Goal: Information Seeking & Learning: Learn about a topic

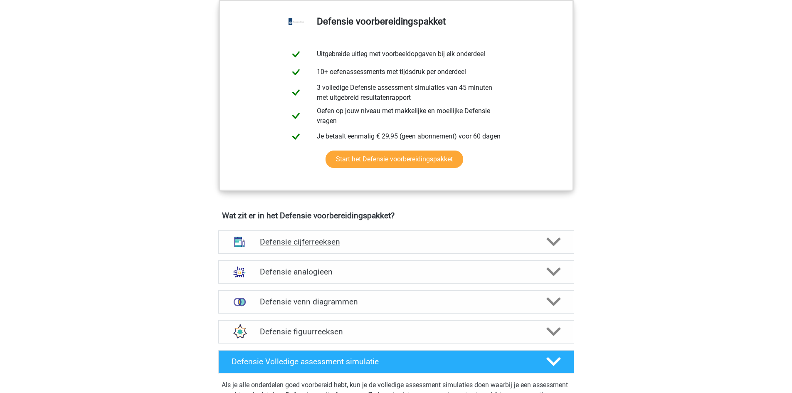
scroll to position [624, 0]
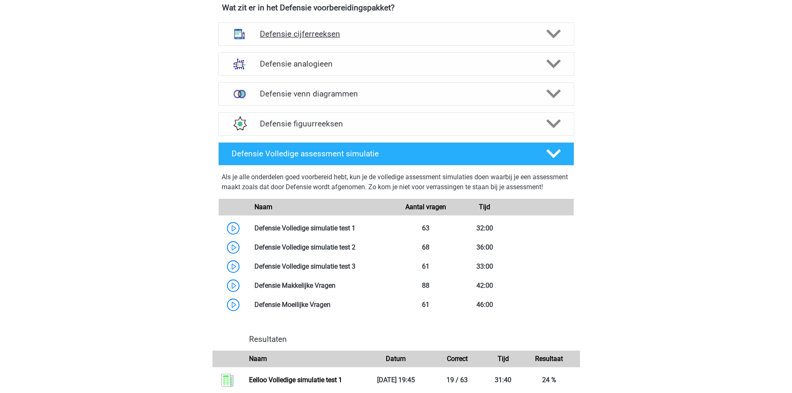
click at [558, 41] on icon at bounding box center [554, 34] width 15 height 15
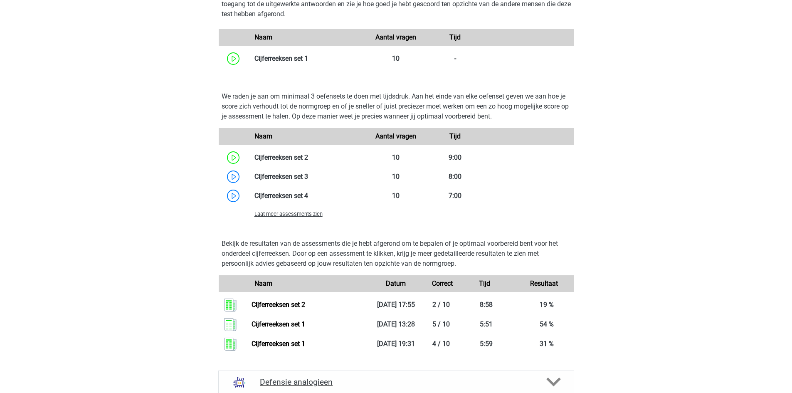
scroll to position [832, 0]
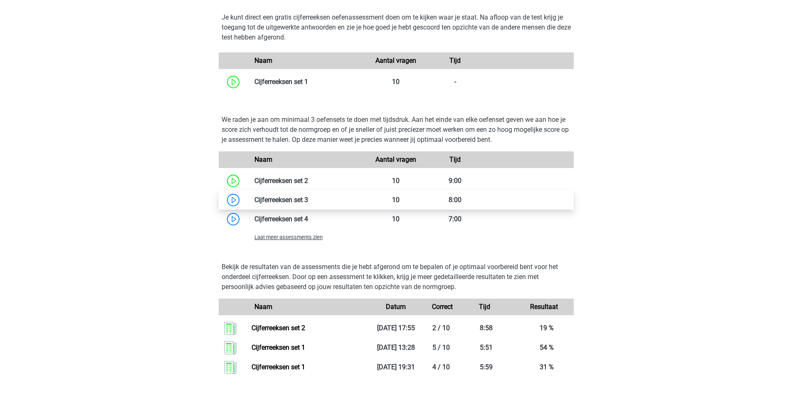
click at [308, 201] on link at bounding box center [308, 200] width 0 height 8
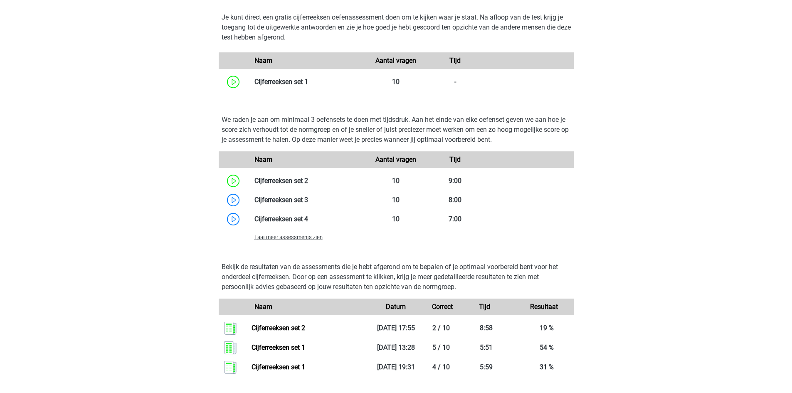
click at [304, 242] on div "Laat meer assessments zien" at bounding box center [307, 237] width 119 height 10
click at [301, 239] on span "Laat meer assessments zien" at bounding box center [289, 237] width 68 height 6
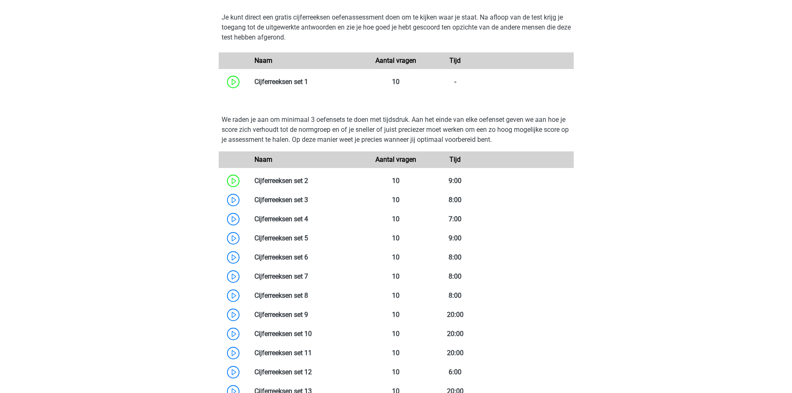
scroll to position [624, 0]
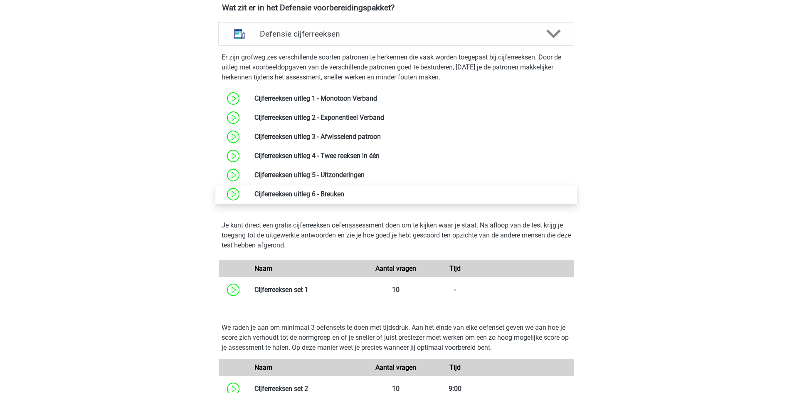
click at [344, 193] on link at bounding box center [344, 194] width 0 height 8
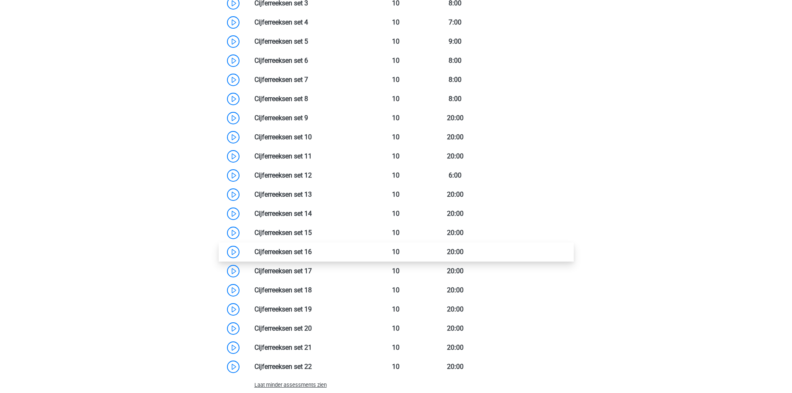
scroll to position [1040, 0]
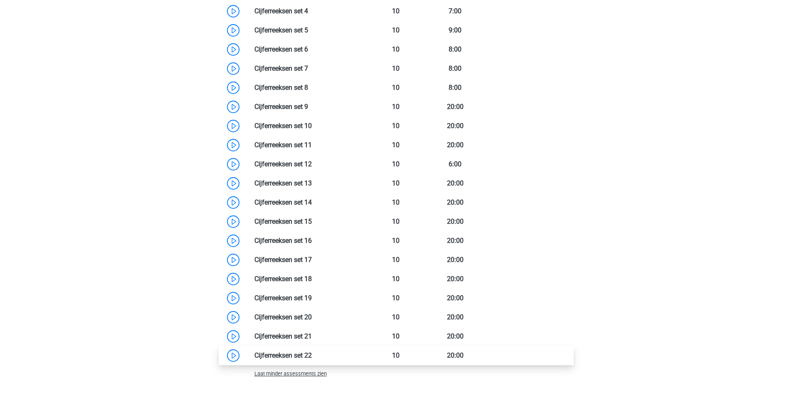
click at [312, 351] on link at bounding box center [312, 355] width 0 height 8
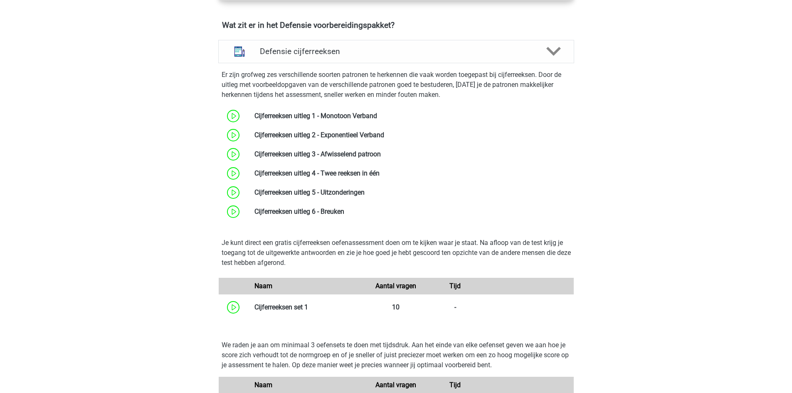
scroll to position [416, 0]
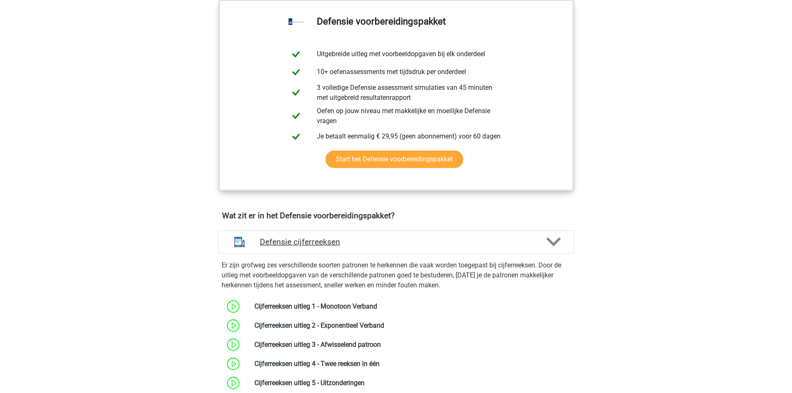
click at [551, 239] on icon at bounding box center [554, 242] width 15 height 15
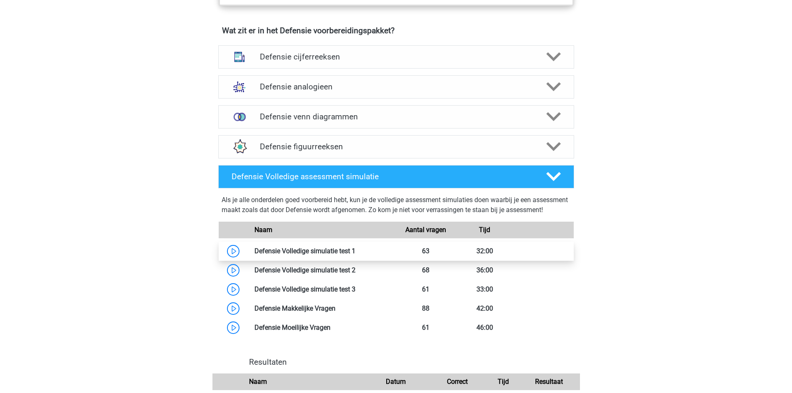
scroll to position [624, 0]
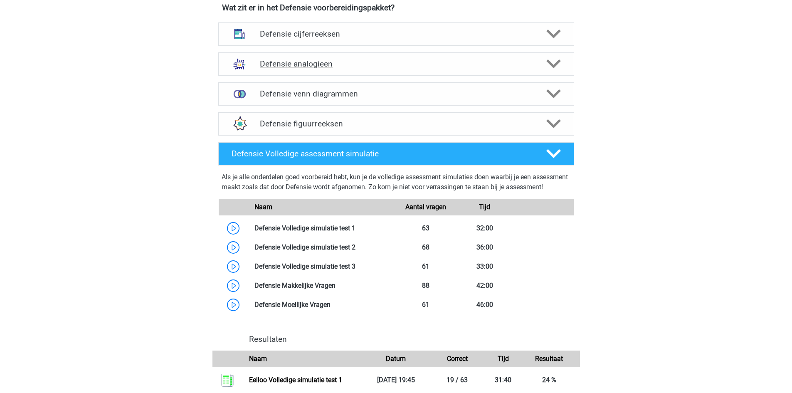
click at [551, 59] on icon at bounding box center [554, 64] width 15 height 15
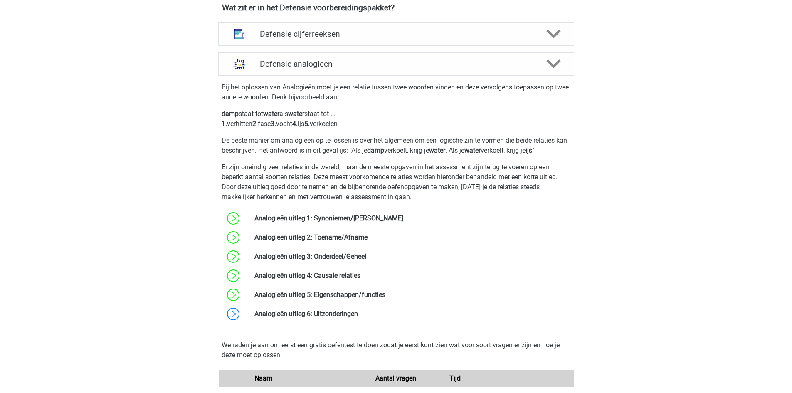
click at [551, 60] on icon at bounding box center [554, 64] width 15 height 15
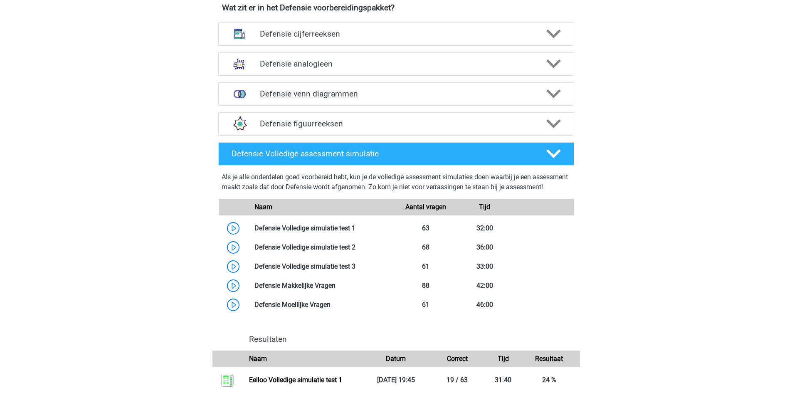
click at [555, 97] on icon at bounding box center [554, 94] width 15 height 15
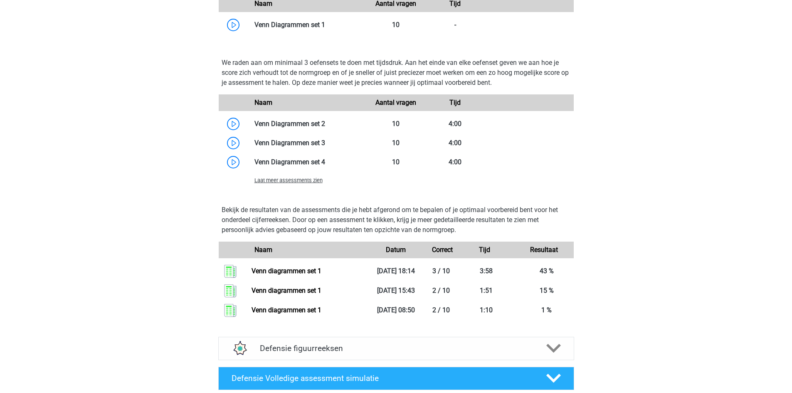
scroll to position [832, 0]
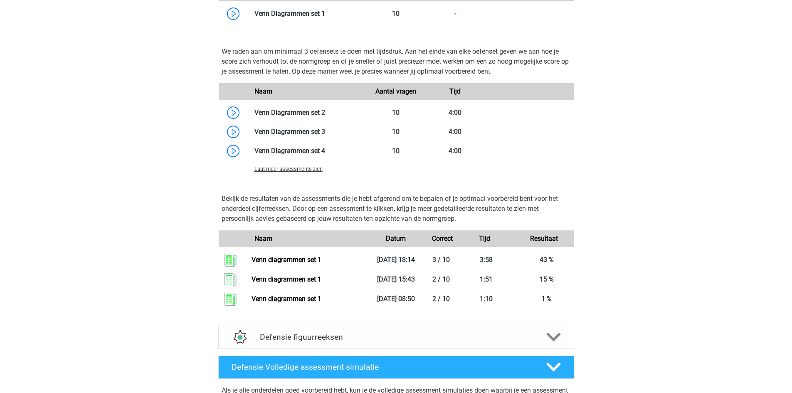
click at [301, 172] on span "Laat meer assessments zien" at bounding box center [289, 169] width 68 height 6
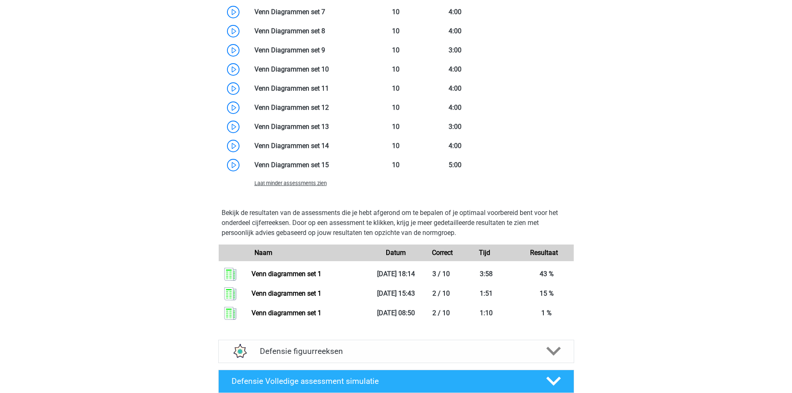
scroll to position [1040, 0]
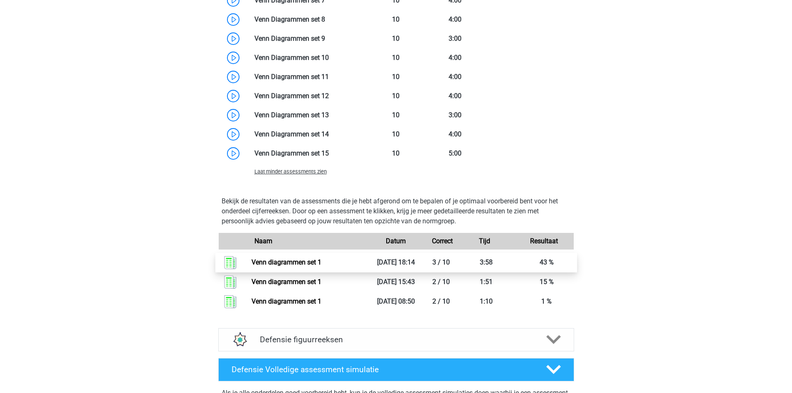
click at [322, 261] on link "Venn diagrammen set 1" at bounding box center [287, 262] width 70 height 8
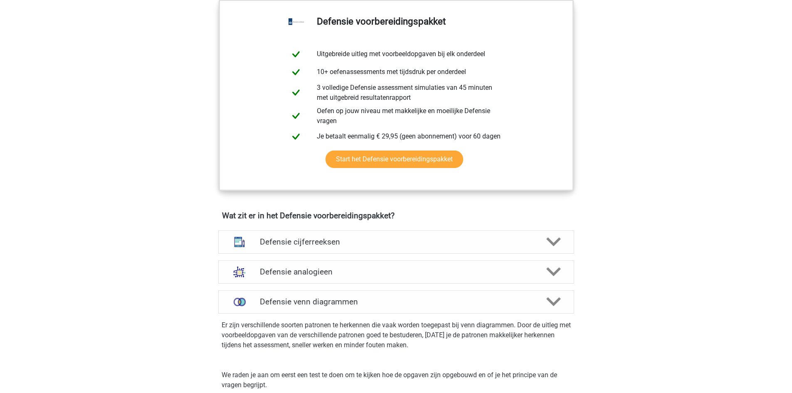
scroll to position [0, 0]
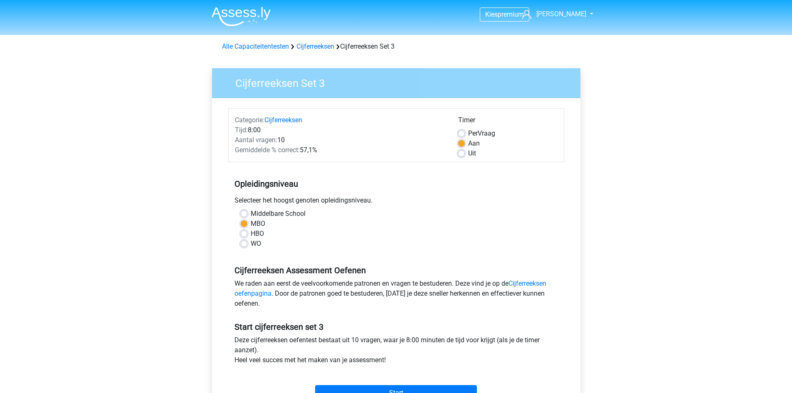
scroll to position [208, 0]
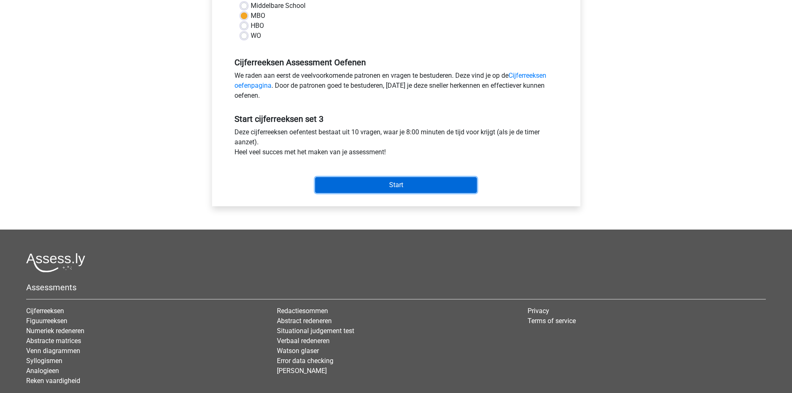
click at [374, 190] on input "Start" at bounding box center [396, 185] width 162 height 16
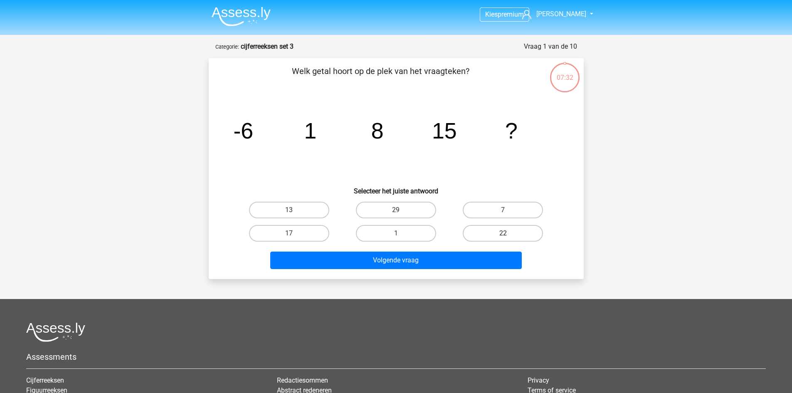
click at [486, 229] on label "22" at bounding box center [503, 233] width 80 height 17
click at [503, 233] on input "22" at bounding box center [505, 235] width 5 height 5
radio input "true"
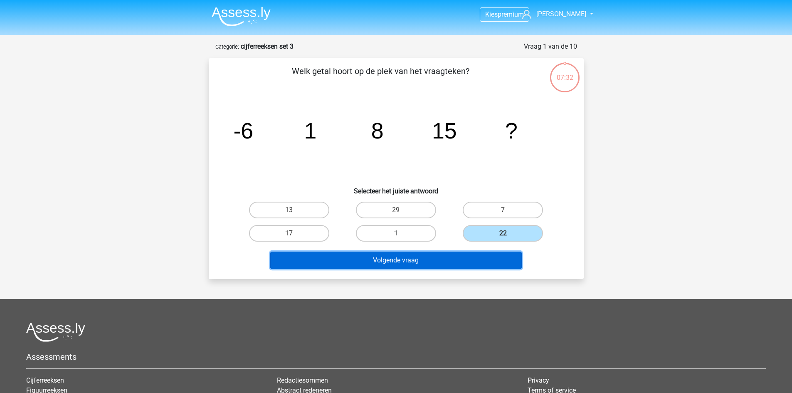
drag, startPoint x: 463, startPoint y: 260, endPoint x: 428, endPoint y: 236, distance: 43.0
click at [461, 260] on button "Volgende vraag" at bounding box center [396, 260] width 252 height 17
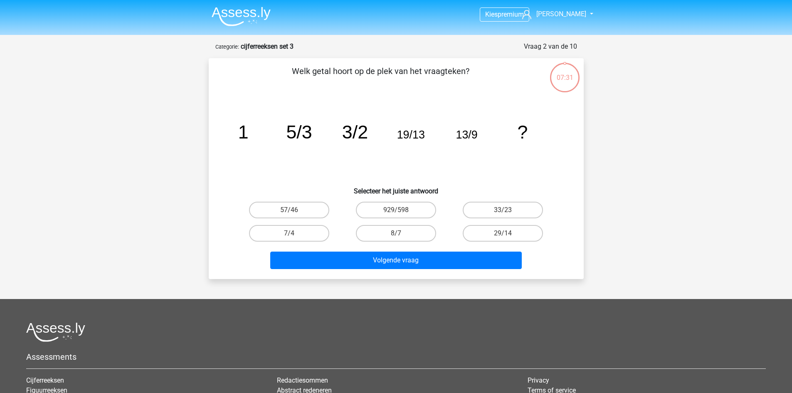
scroll to position [42, 0]
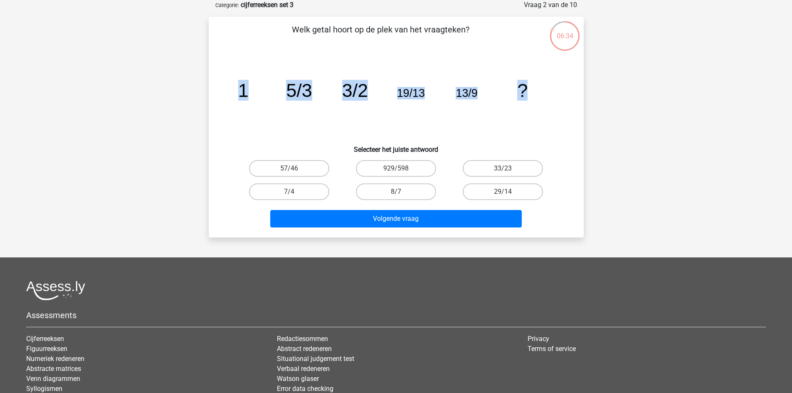
drag, startPoint x: 237, startPoint y: 89, endPoint x: 540, endPoint y: 88, distance: 303.2
click at [540, 88] on icon "image/svg+xml 1 5/3 3/2 19/13 13/9 ?" at bounding box center [396, 97] width 335 height 84
copy g "1 5/3 3/2 19/13 13/9 ?"
click at [458, 72] on icon "image/svg+xml 1 5/3 3/2 19/13 13/9 ?" at bounding box center [396, 97] width 335 height 84
click at [304, 168] on label "57/46" at bounding box center [289, 168] width 80 height 17
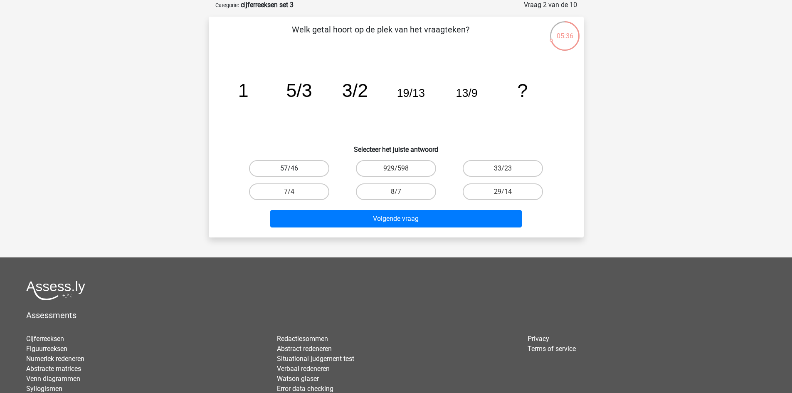
click at [294, 168] on input "57/46" at bounding box center [291, 170] width 5 height 5
radio input "true"
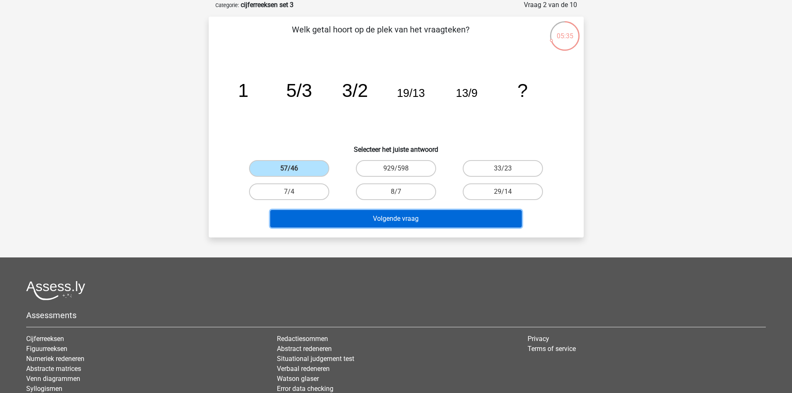
click at [360, 220] on button "Volgende vraag" at bounding box center [396, 218] width 252 height 17
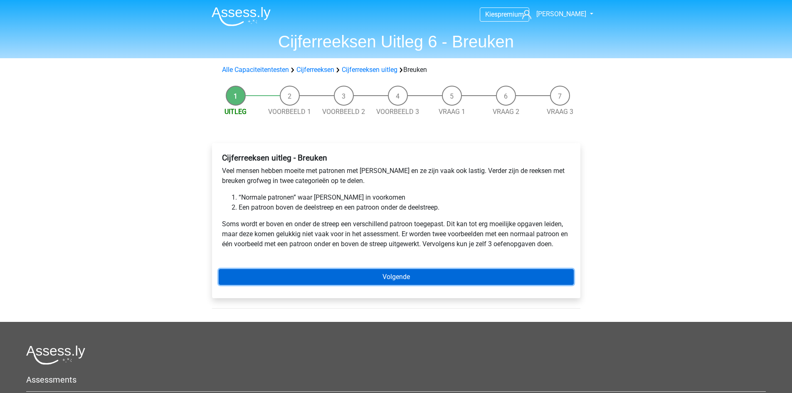
click at [373, 271] on link "Volgende" at bounding box center [396, 277] width 355 height 16
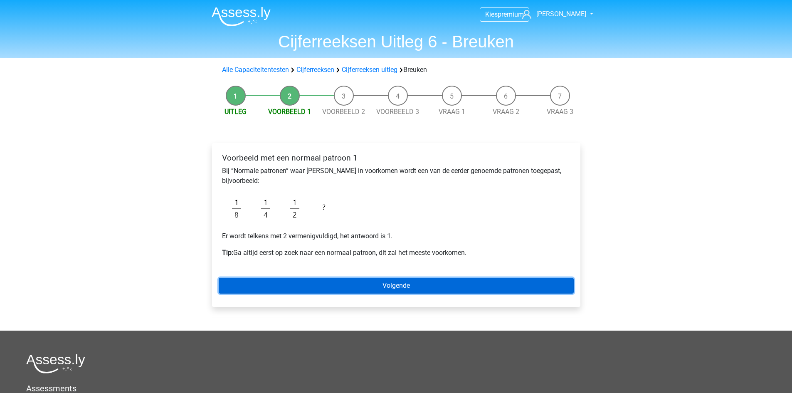
click at [317, 282] on link "Volgende" at bounding box center [396, 286] width 355 height 16
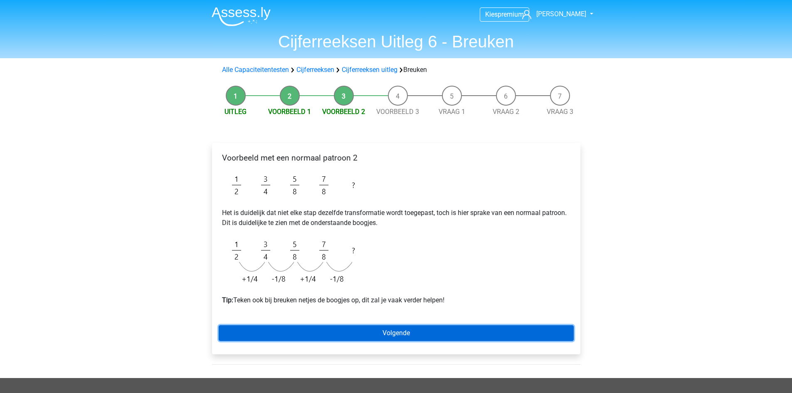
click at [280, 331] on link "Volgende" at bounding box center [396, 333] width 355 height 16
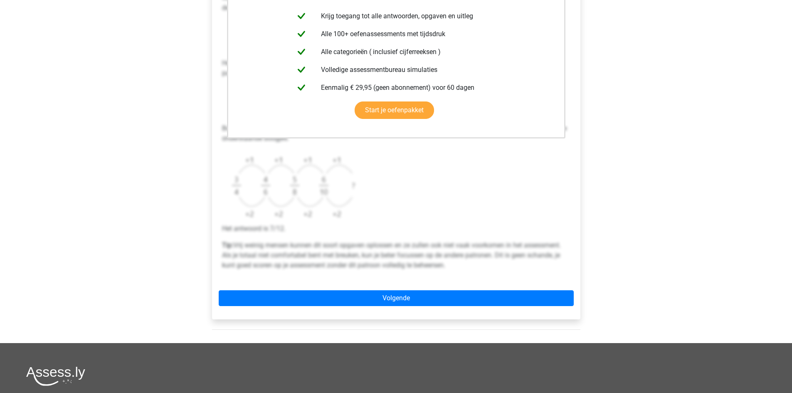
scroll to position [208, 0]
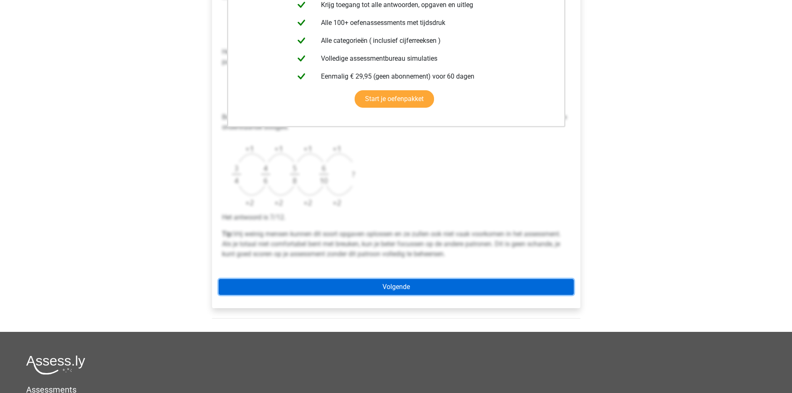
click at [347, 287] on link "Volgende" at bounding box center [396, 287] width 355 height 16
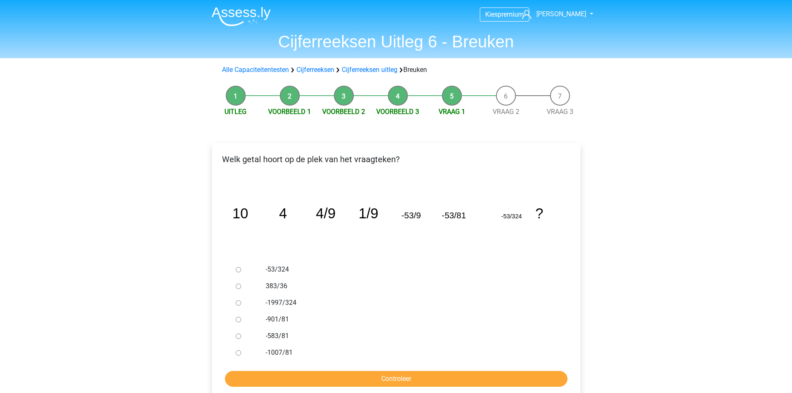
click at [237, 336] on input "-583/81" at bounding box center [238, 336] width 5 height 5
radio input "true"
click at [277, 372] on input "Controleer" at bounding box center [396, 379] width 343 height 16
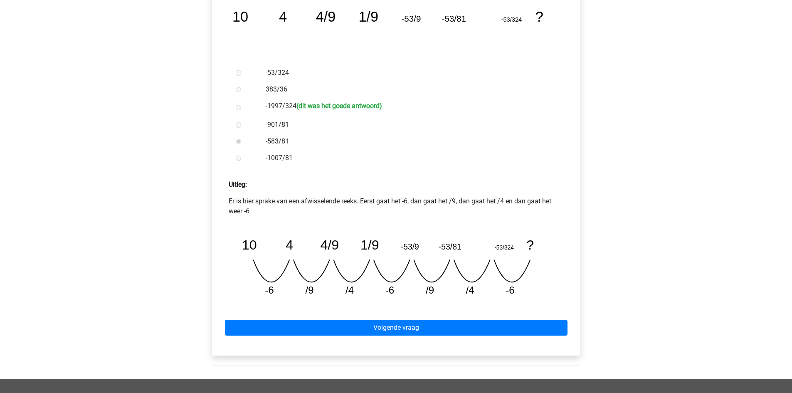
scroll to position [208, 0]
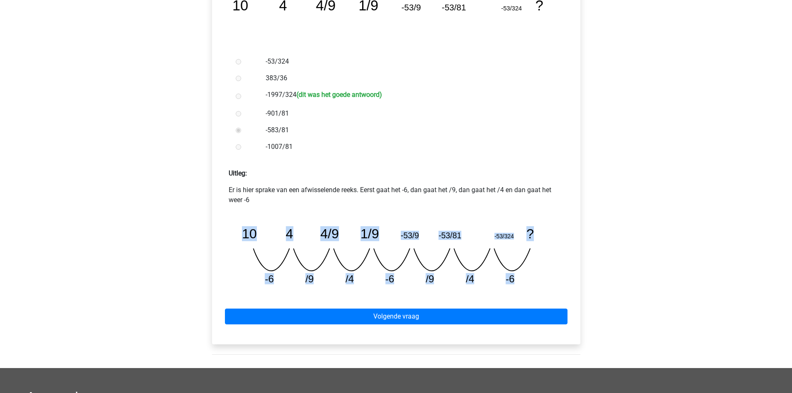
drag, startPoint x: 236, startPoint y: 231, endPoint x: 570, endPoint y: 285, distance: 338.3
click at [570, 285] on div "Er is hier sprake van een afwisselende reeks. Eerst gaat het -6, dan gaat het /…" at bounding box center [396, 238] width 355 height 107
click at [637, 273] on div "Kies premium Gina [EMAIL_ADDRESS][DOMAIN_NAME]" at bounding box center [396, 190] width 792 height 796
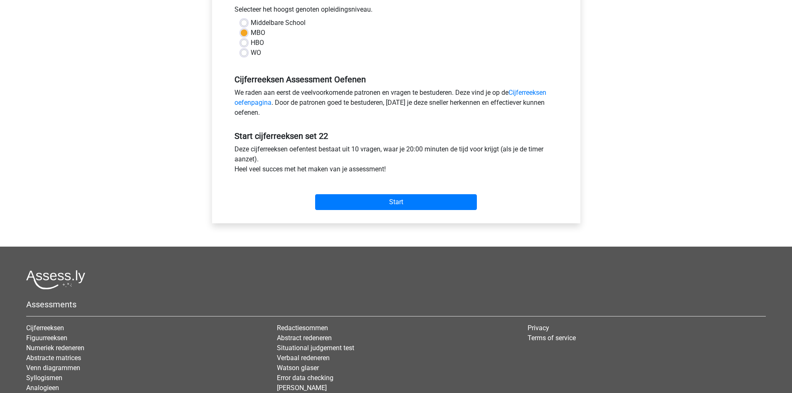
scroll to position [208, 0]
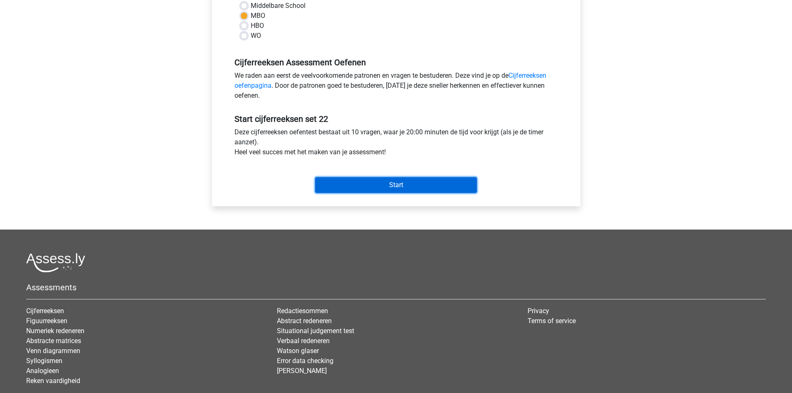
click at [401, 185] on input "Start" at bounding box center [396, 185] width 162 height 16
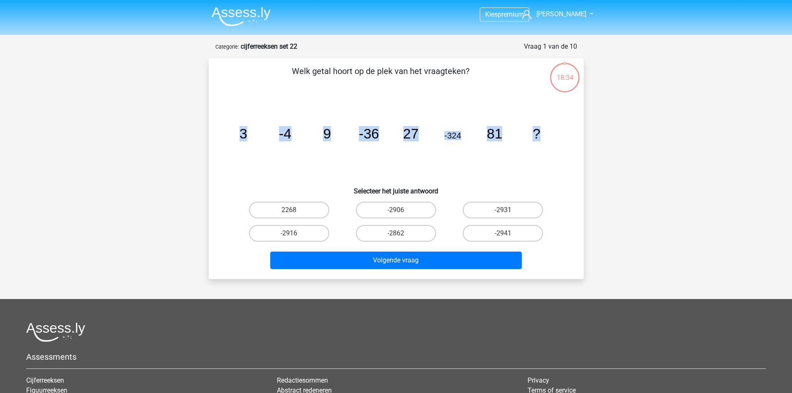
drag, startPoint x: 307, startPoint y: 148, endPoint x: 556, endPoint y: 153, distance: 250.0
click at [556, 153] on icon "image/svg+xml 3 -4 9 -36 27 -324 81 ?" at bounding box center [396, 138] width 335 height 84
copy g "3 -4 9 -36 27 -324 81 ?"
click at [452, 104] on icon "image/svg+xml 3 -4 9 -36 27 -324 81 ?" at bounding box center [396, 138] width 335 height 84
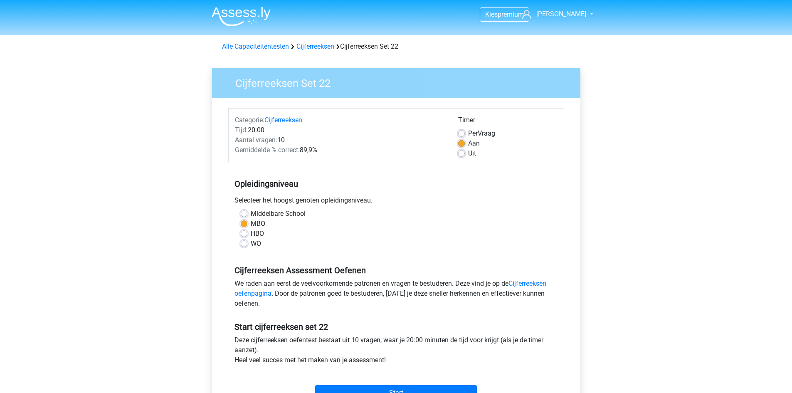
scroll to position [208, 0]
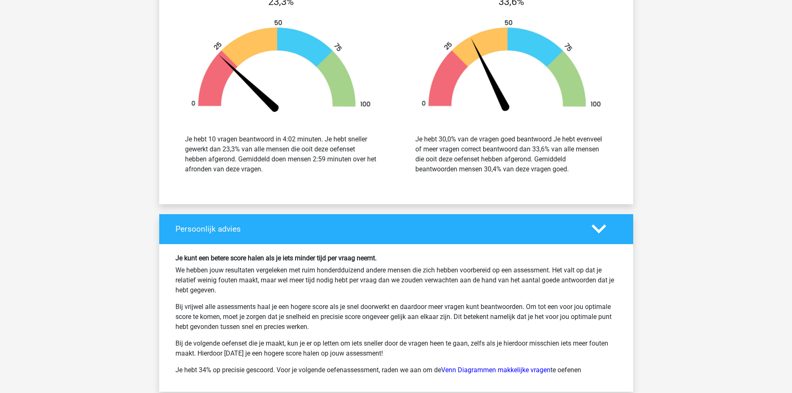
scroll to position [624, 0]
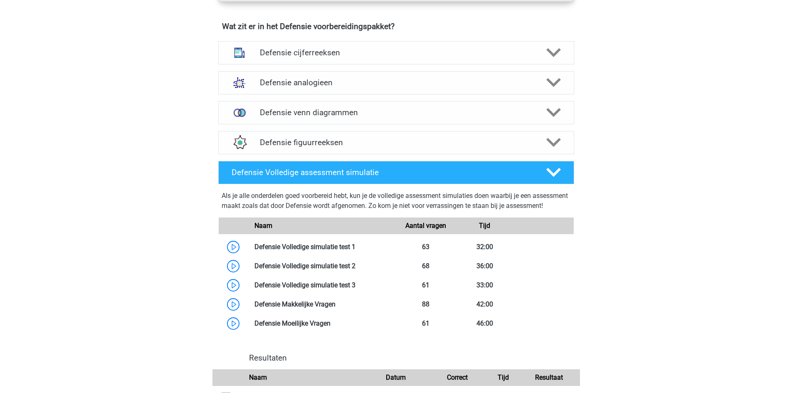
scroll to position [624, 0]
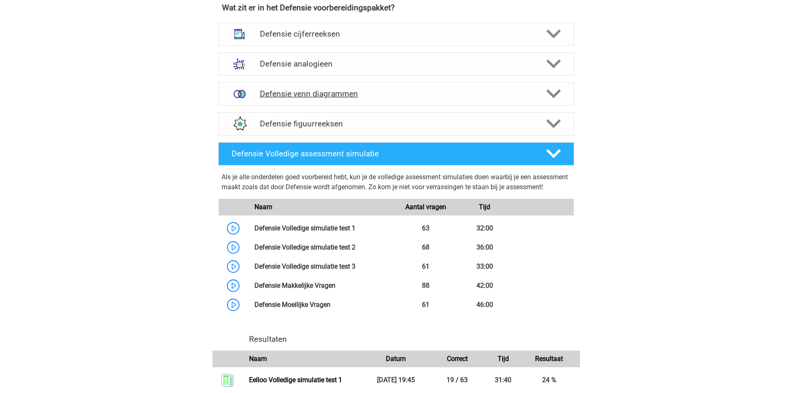
click at [541, 105] on div "Defensie venn diagrammen" at bounding box center [396, 93] width 356 height 23
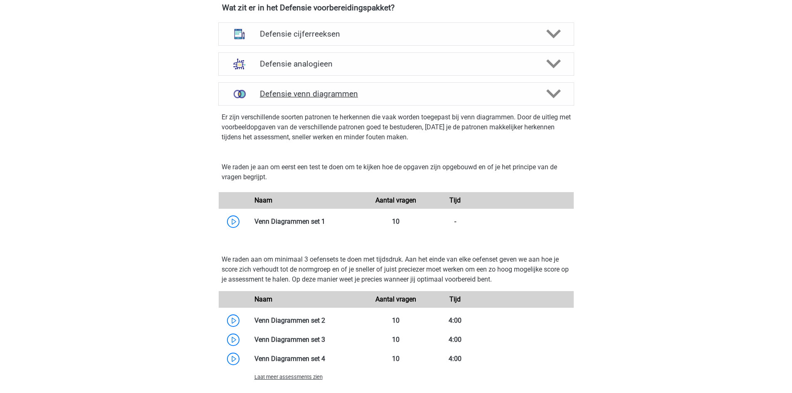
click at [541, 106] on div "Er zijn verschillende soorten patronen te herkennen die vaak worden toegepast b…" at bounding box center [396, 129] width 363 height 47
click at [608, 95] on div "Kies premium Gina gina.martinetti2@gmail.com" at bounding box center [396, 348] width 792 height 1945
click at [556, 94] on polygon at bounding box center [554, 93] width 15 height 9
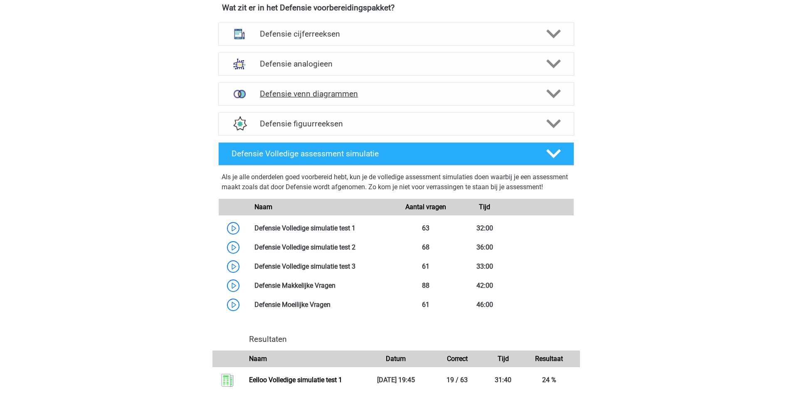
click at [556, 94] on polygon at bounding box center [554, 93] width 15 height 9
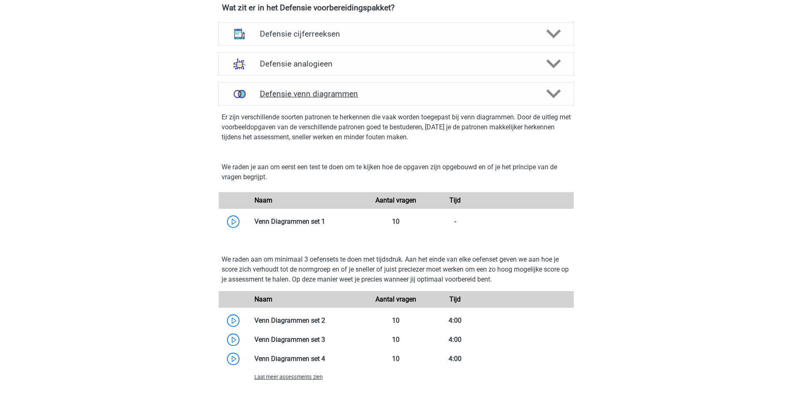
click at [556, 94] on polygon at bounding box center [554, 93] width 15 height 9
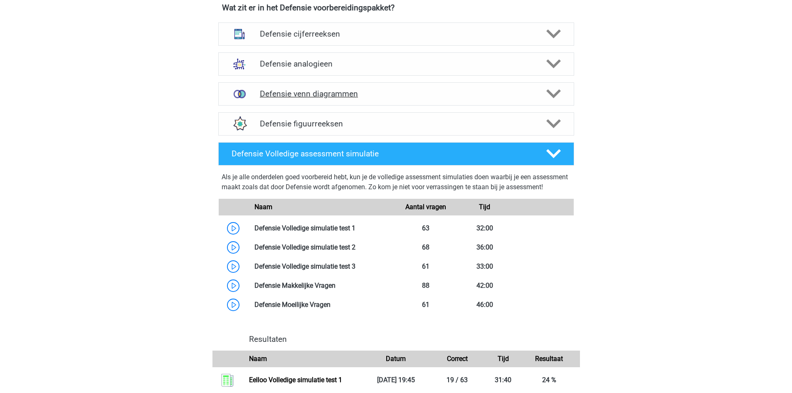
click at [556, 94] on polygon at bounding box center [554, 93] width 15 height 9
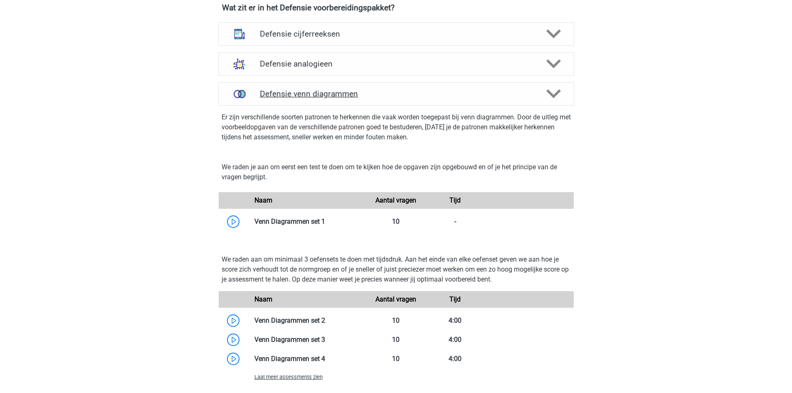
click at [556, 94] on polygon at bounding box center [554, 93] width 15 height 9
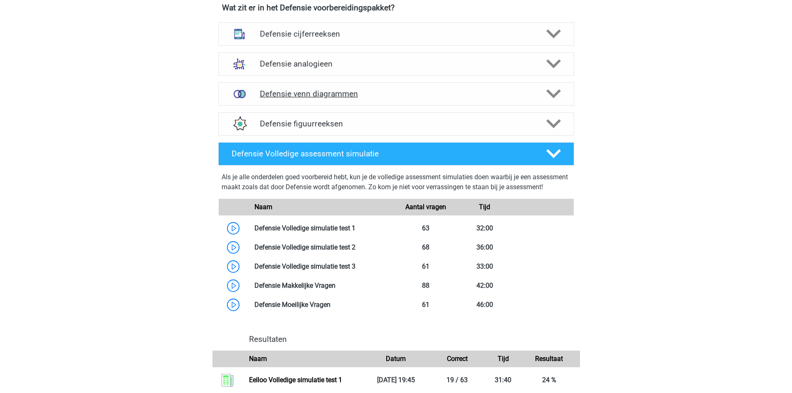
click at [556, 94] on polygon at bounding box center [554, 93] width 15 height 9
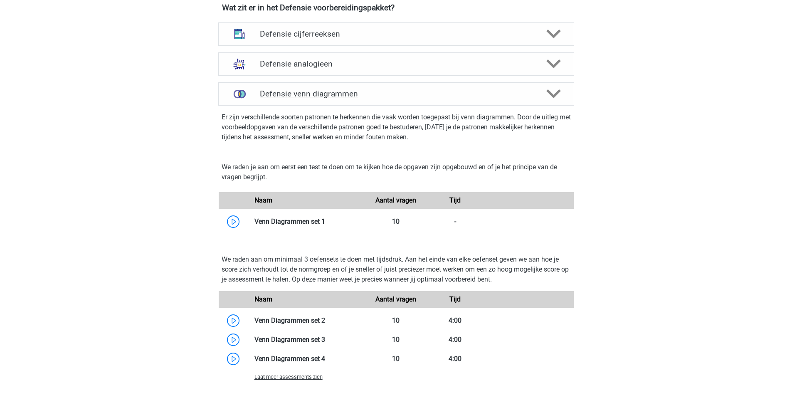
click at [556, 94] on polygon at bounding box center [554, 93] width 15 height 9
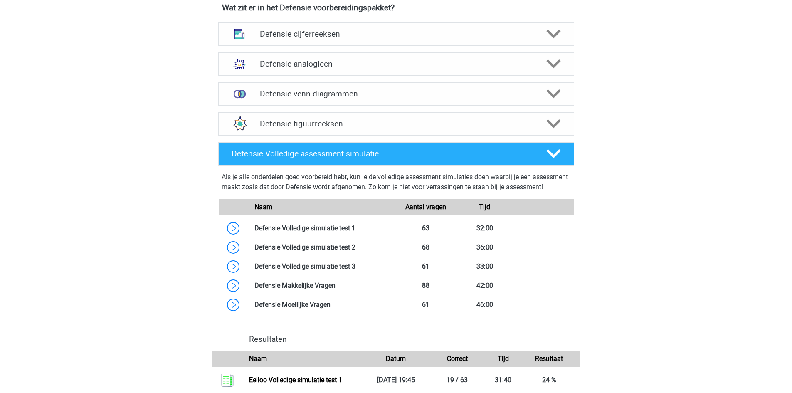
click at [556, 94] on polygon at bounding box center [554, 93] width 15 height 9
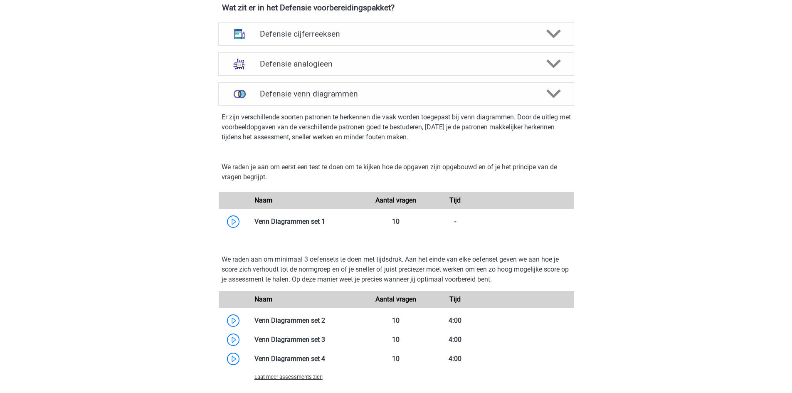
click at [556, 94] on polygon at bounding box center [554, 93] width 15 height 9
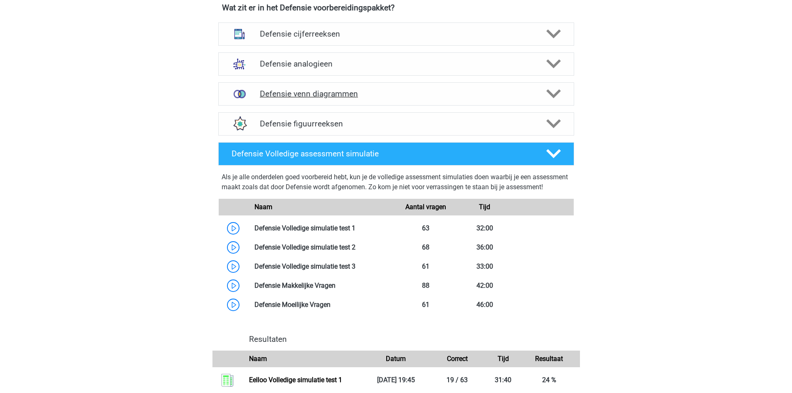
click at [556, 94] on polygon at bounding box center [554, 93] width 15 height 9
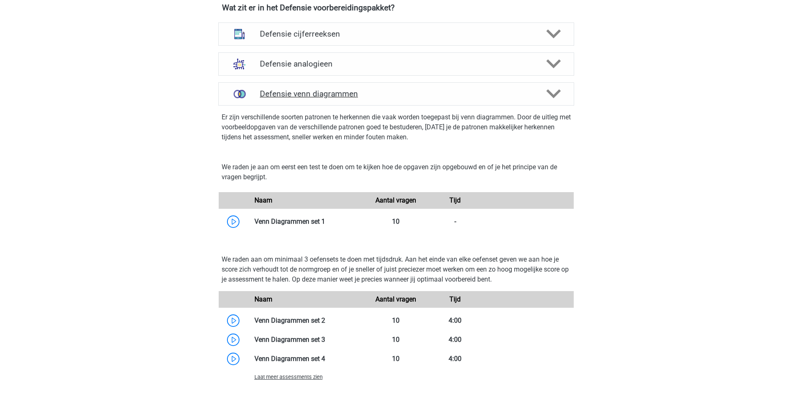
click at [556, 94] on polygon at bounding box center [554, 93] width 15 height 9
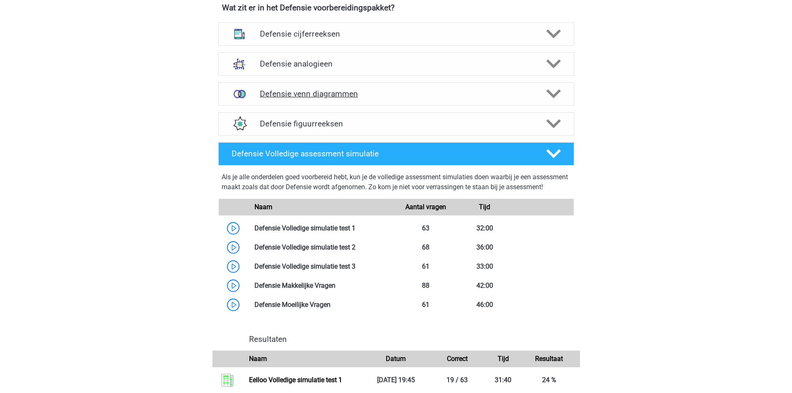
click at [556, 94] on polygon at bounding box center [554, 93] width 15 height 9
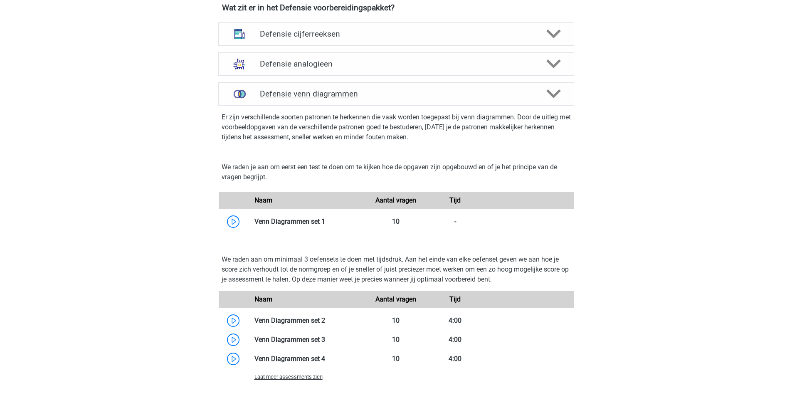
click at [556, 94] on polygon at bounding box center [554, 93] width 15 height 9
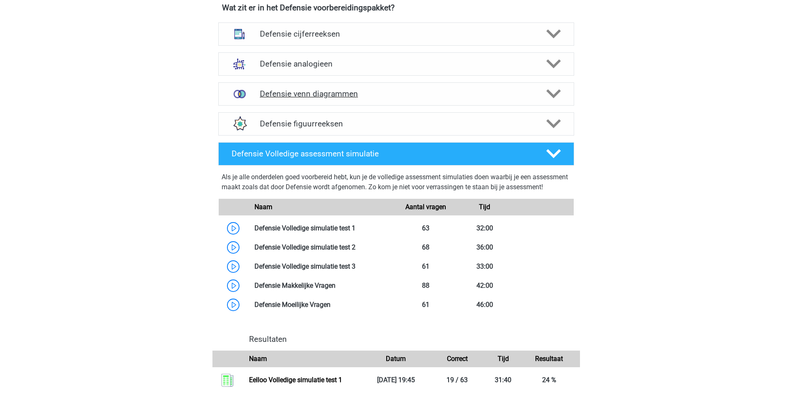
click at [556, 94] on polygon at bounding box center [554, 93] width 15 height 9
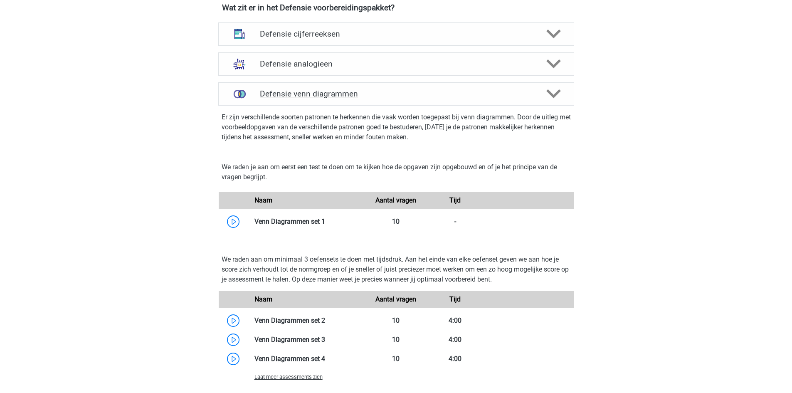
click at [556, 94] on polygon at bounding box center [554, 93] width 15 height 9
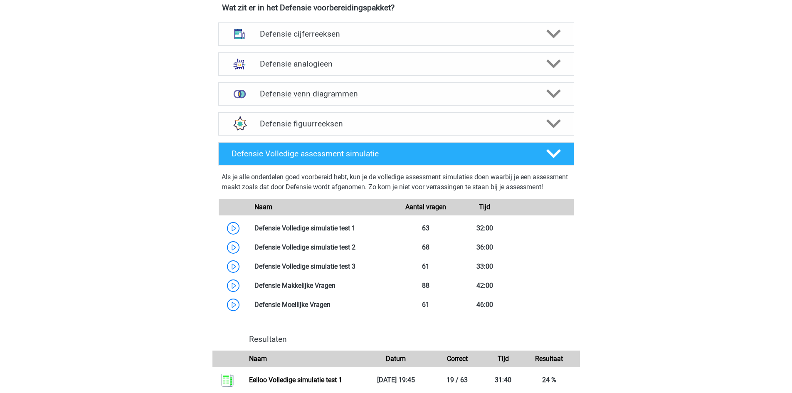
click at [556, 94] on polygon at bounding box center [554, 93] width 15 height 9
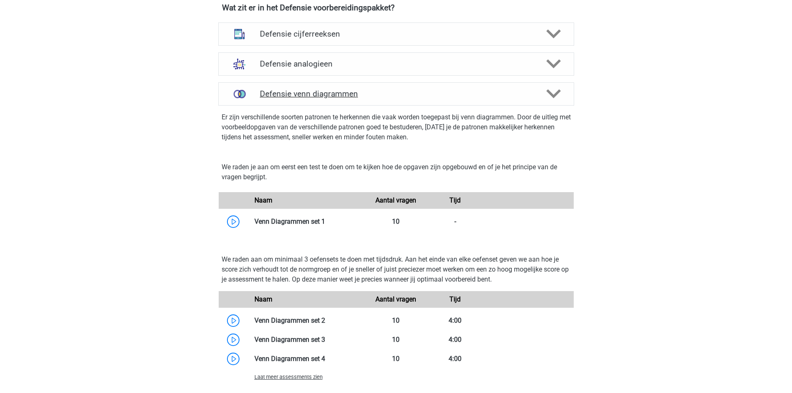
click at [556, 94] on polygon at bounding box center [554, 93] width 15 height 9
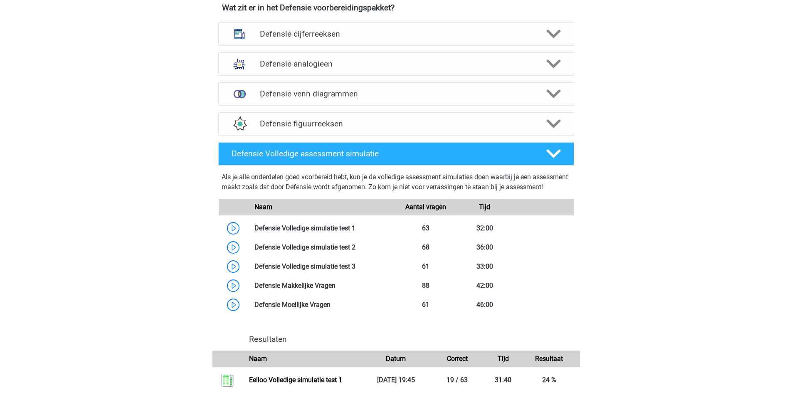
click at [556, 94] on polygon at bounding box center [554, 93] width 15 height 9
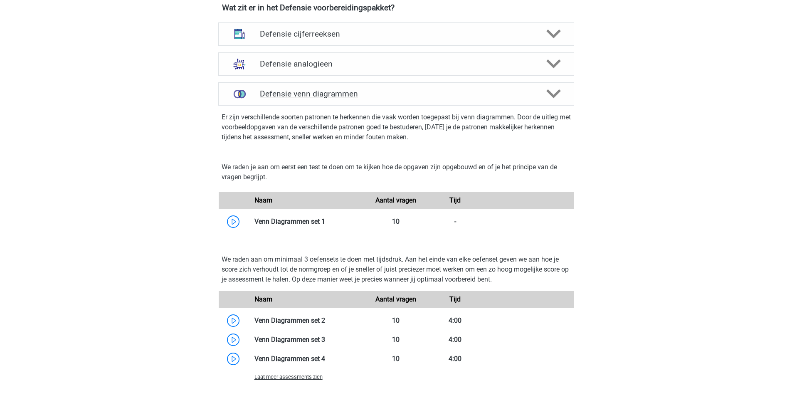
click at [556, 94] on polygon at bounding box center [554, 93] width 15 height 9
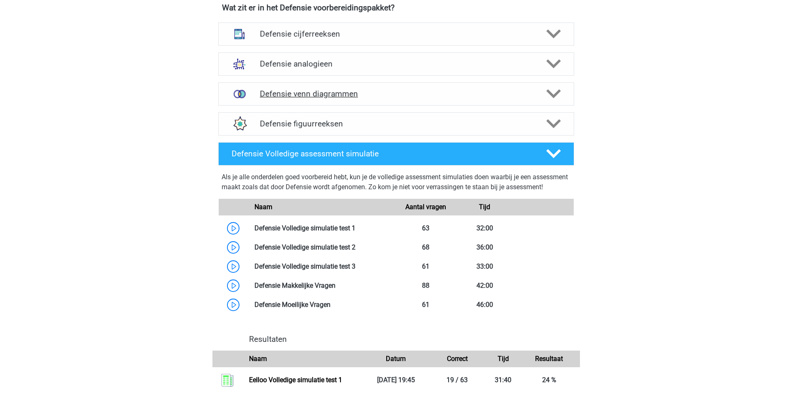
click at [556, 94] on polygon at bounding box center [554, 93] width 15 height 9
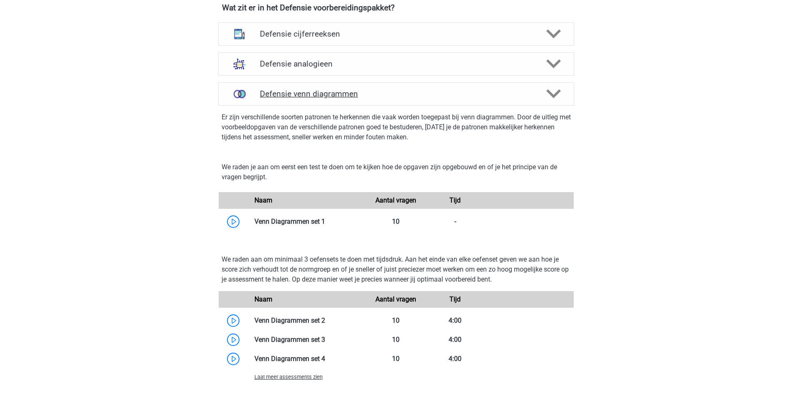
click at [556, 94] on polygon at bounding box center [554, 93] width 15 height 9
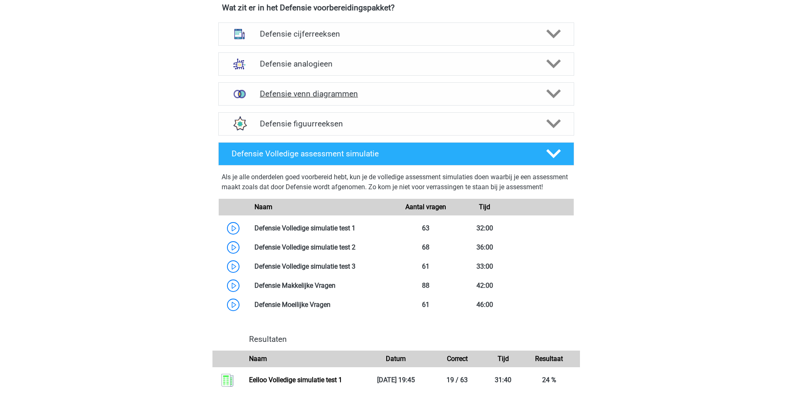
click at [556, 94] on polygon at bounding box center [554, 93] width 15 height 9
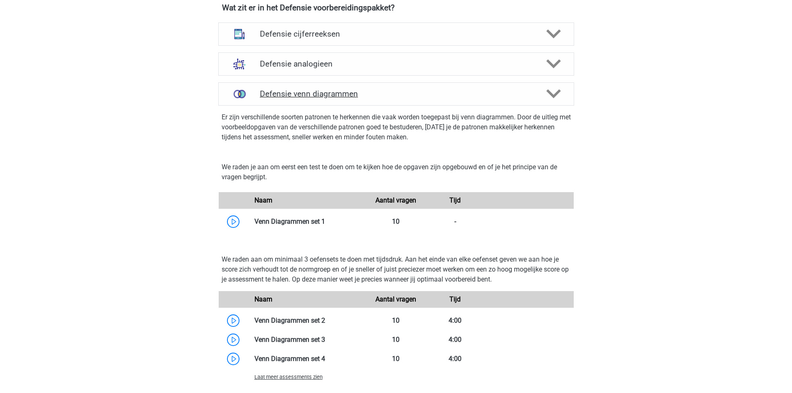
click at [556, 94] on polygon at bounding box center [554, 93] width 15 height 9
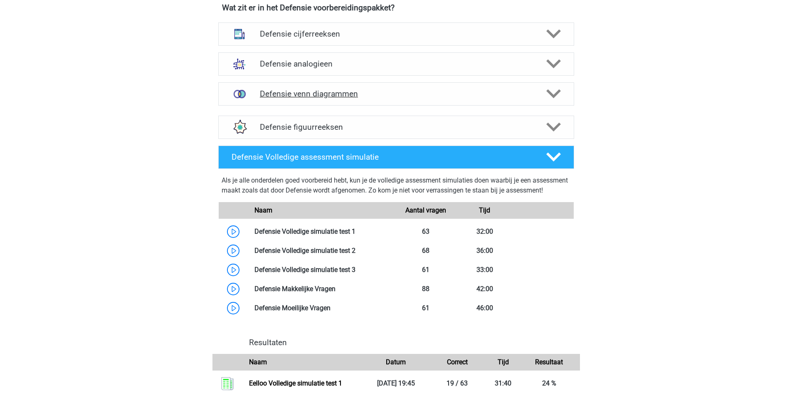
click at [555, 94] on polygon at bounding box center [554, 93] width 15 height 9
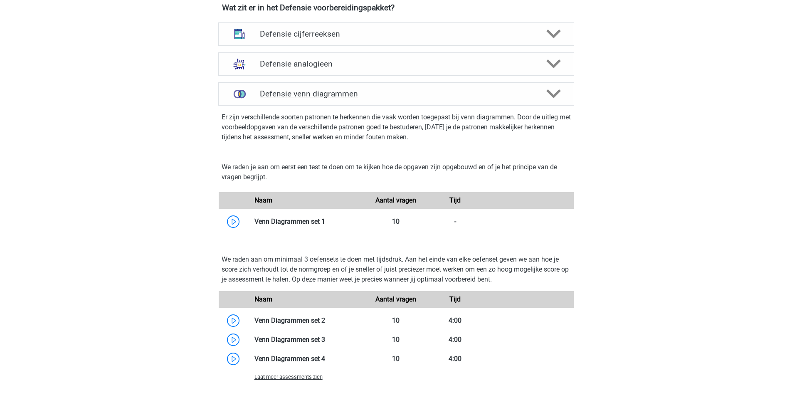
click at [555, 94] on polygon at bounding box center [554, 93] width 15 height 9
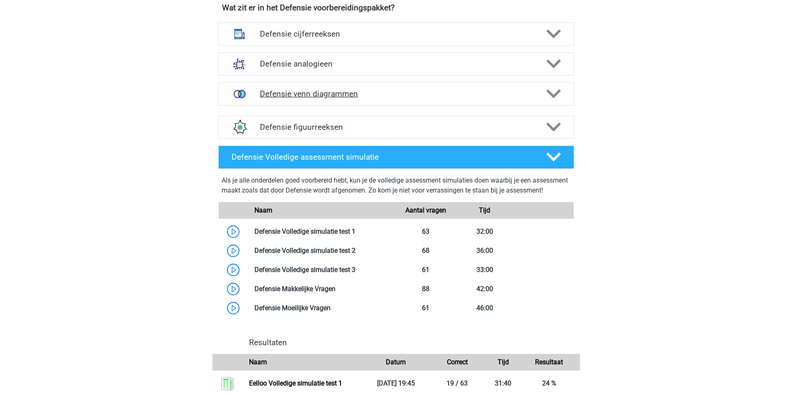
click at [555, 94] on polygon at bounding box center [554, 93] width 15 height 9
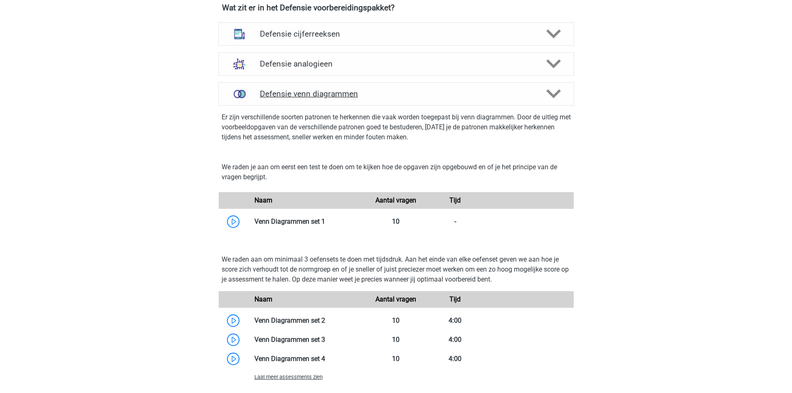
click at [555, 94] on polygon at bounding box center [554, 93] width 15 height 9
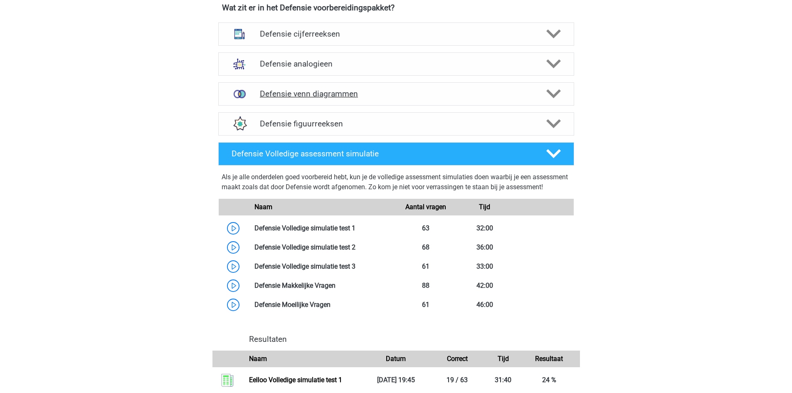
click at [555, 94] on polygon at bounding box center [554, 93] width 15 height 9
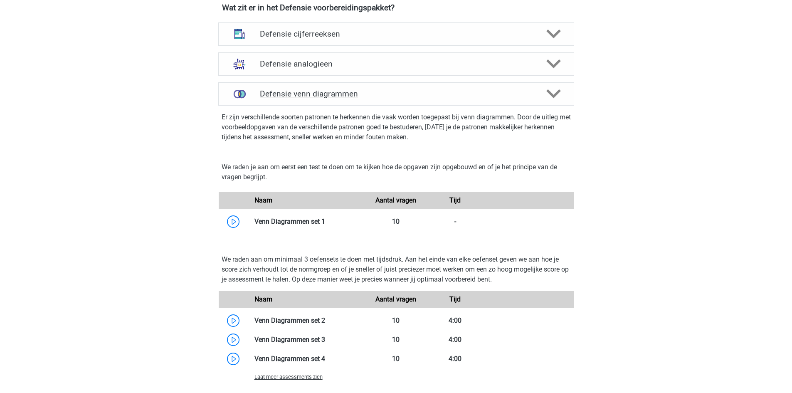
click at [555, 94] on polygon at bounding box center [554, 93] width 15 height 9
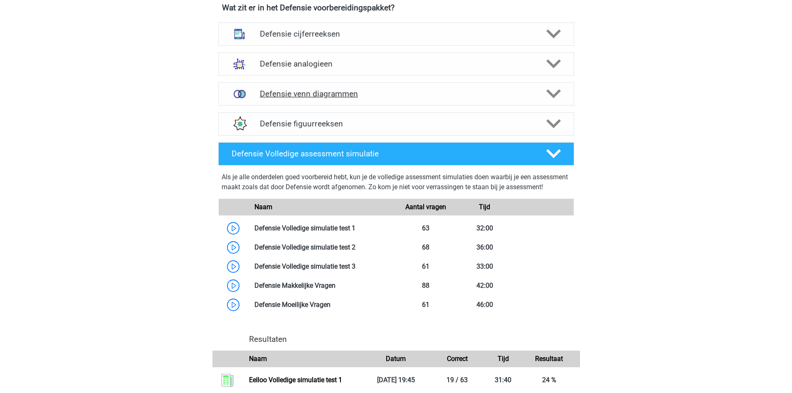
click at [555, 94] on polygon at bounding box center [554, 93] width 15 height 9
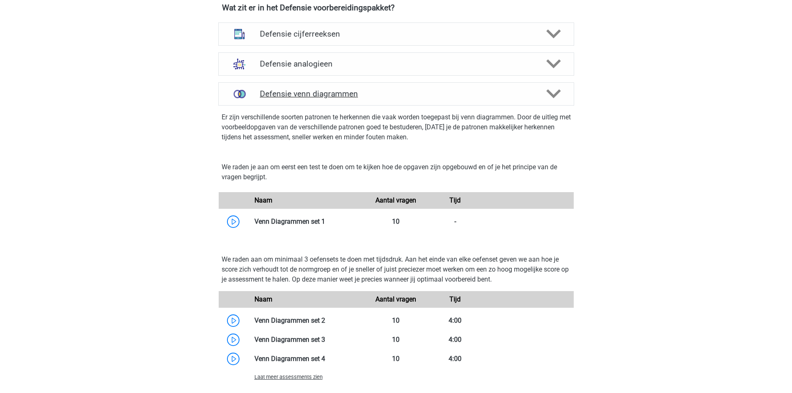
click at [555, 94] on polygon at bounding box center [554, 93] width 15 height 9
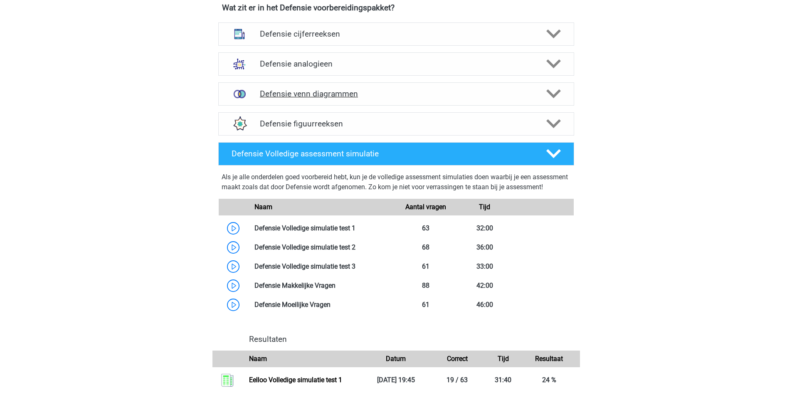
click at [555, 94] on polygon at bounding box center [554, 93] width 15 height 9
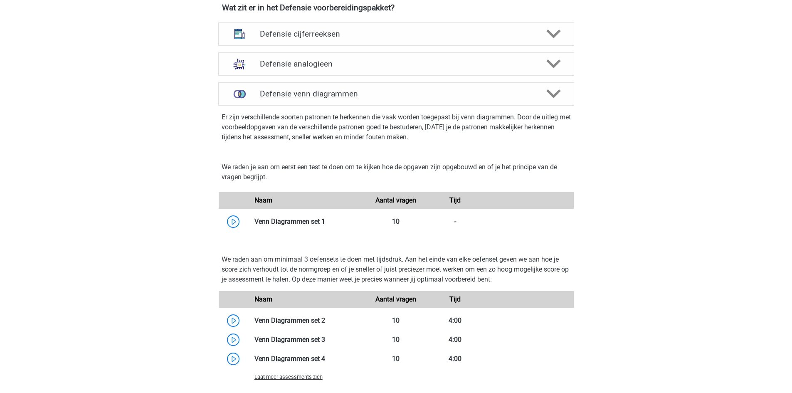
click at [554, 94] on icon at bounding box center [554, 94] width 15 height 15
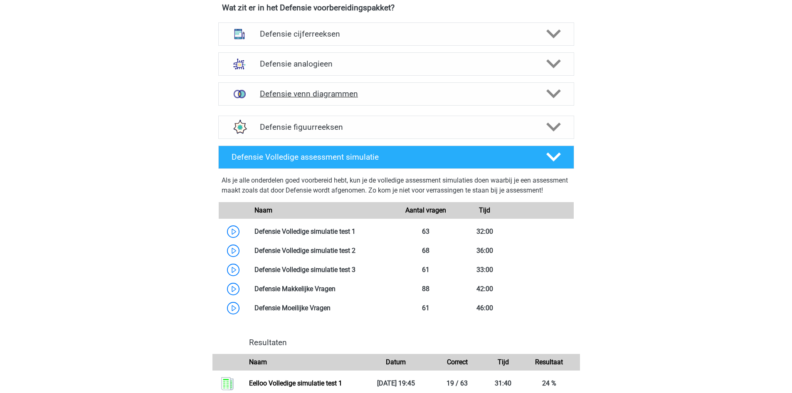
click at [554, 94] on icon at bounding box center [554, 94] width 15 height 15
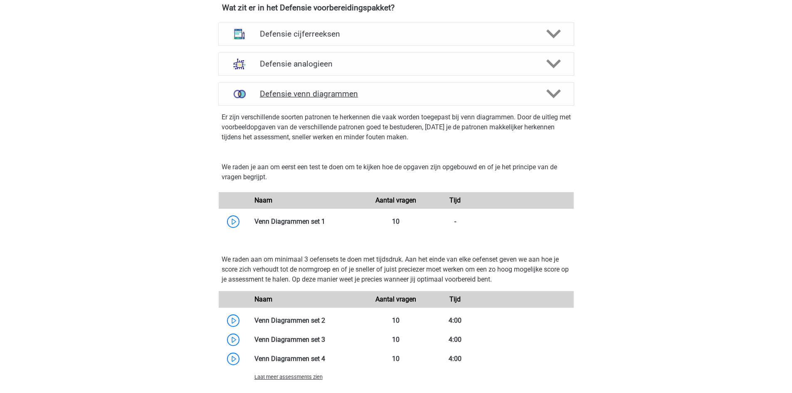
click at [554, 101] on icon at bounding box center [554, 94] width 15 height 15
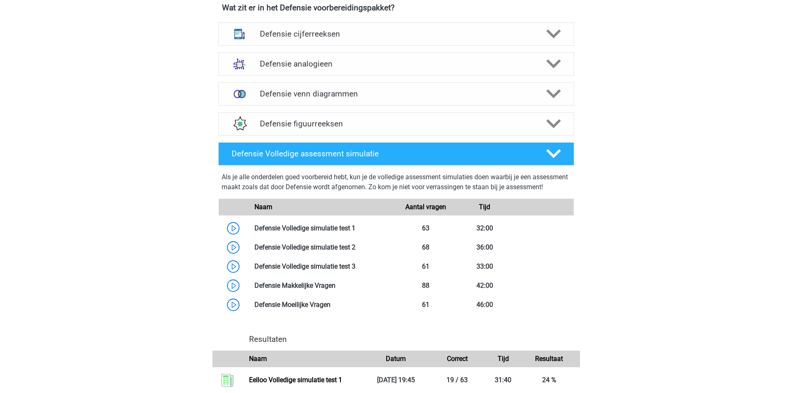
scroll to position [416, 0]
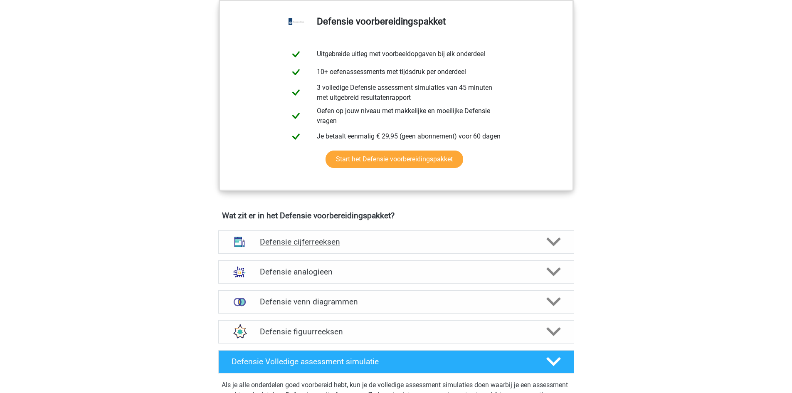
click at [552, 243] on polygon at bounding box center [554, 241] width 15 height 9
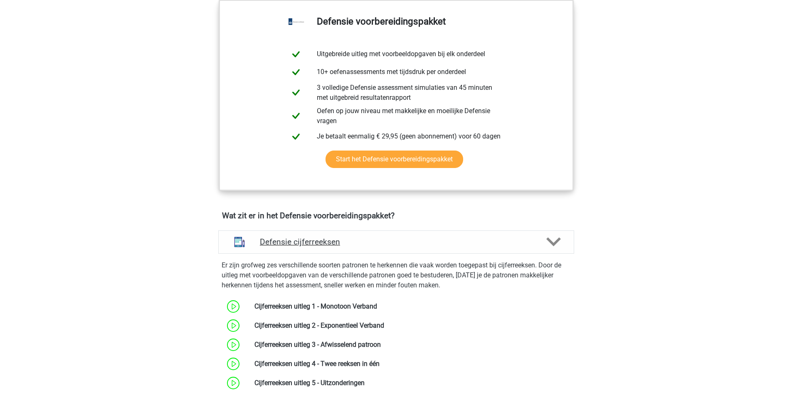
click at [552, 243] on polygon at bounding box center [554, 241] width 15 height 9
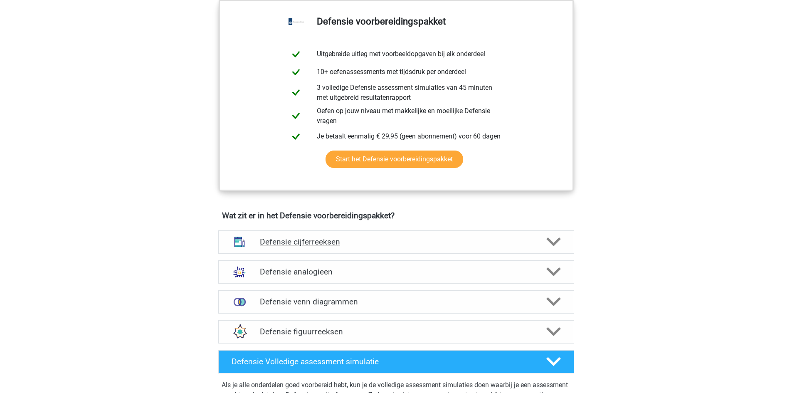
click at [549, 235] on icon at bounding box center [554, 242] width 15 height 15
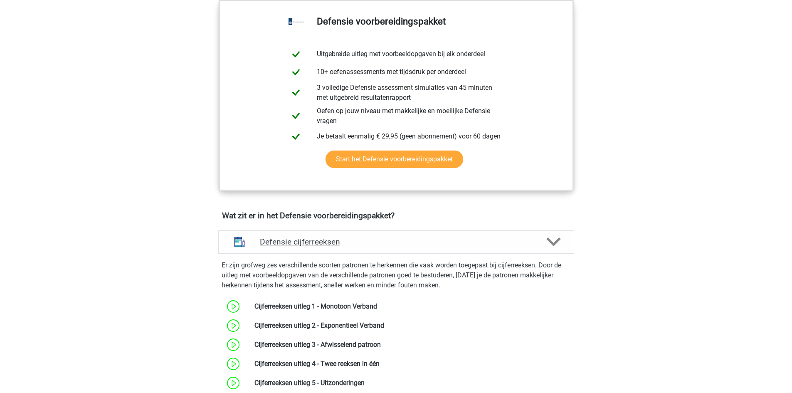
click at [549, 235] on icon at bounding box center [554, 242] width 15 height 15
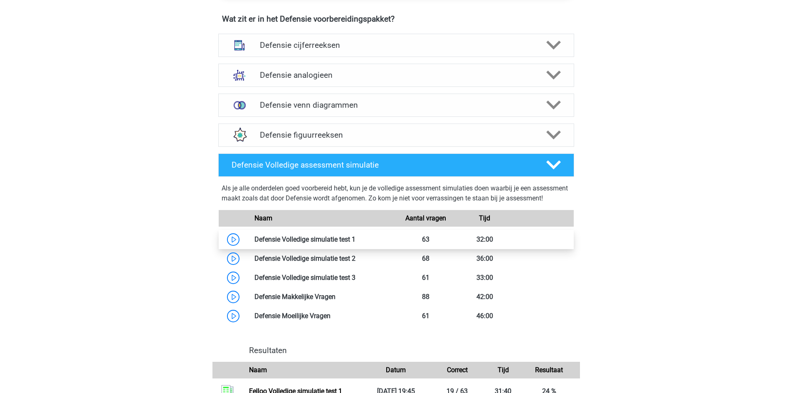
scroll to position [624, 0]
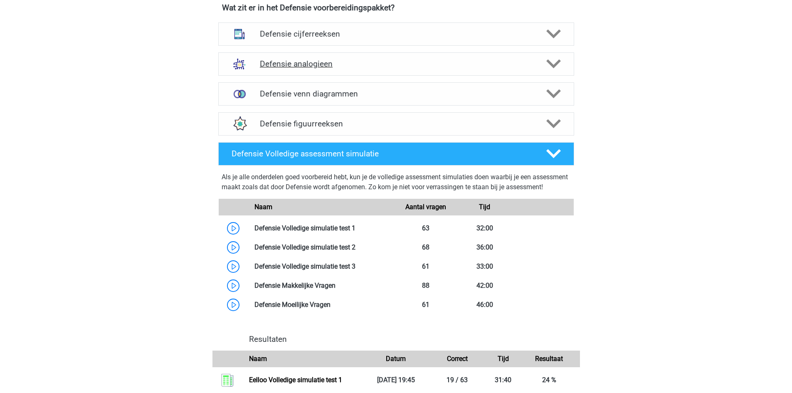
click at [551, 67] on icon at bounding box center [554, 64] width 15 height 15
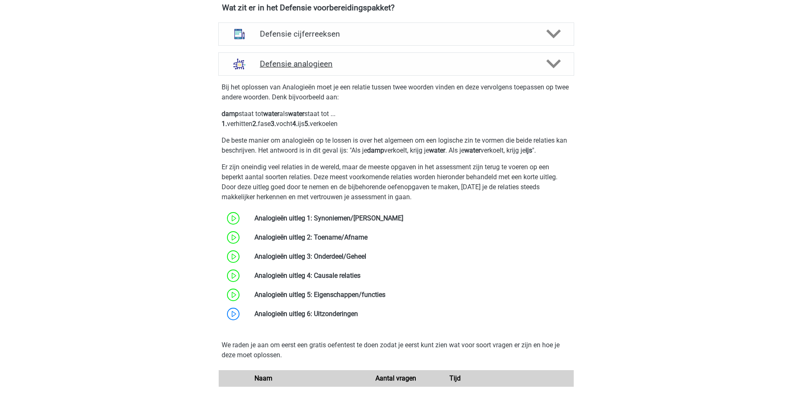
click at [553, 59] on icon at bounding box center [554, 64] width 15 height 15
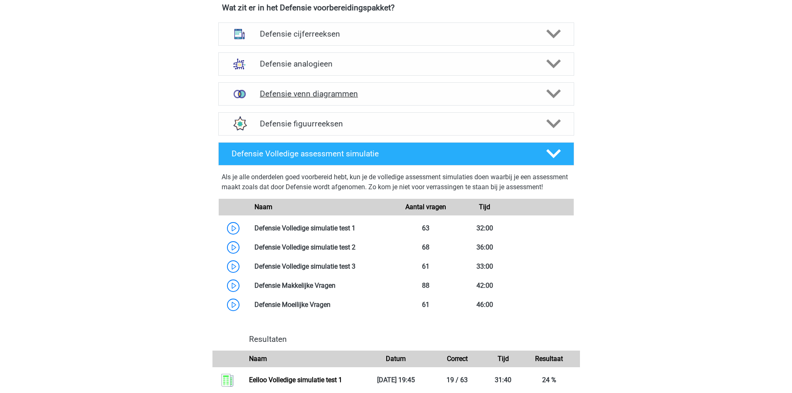
click at [563, 89] on div at bounding box center [553, 94] width 28 height 15
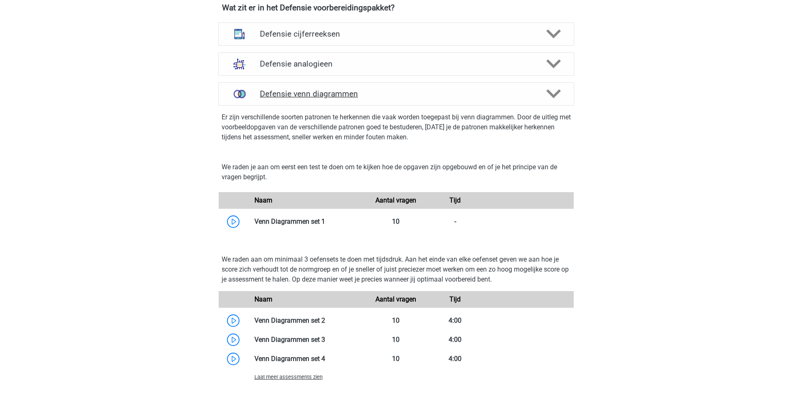
click at [562, 89] on div at bounding box center [553, 94] width 28 height 15
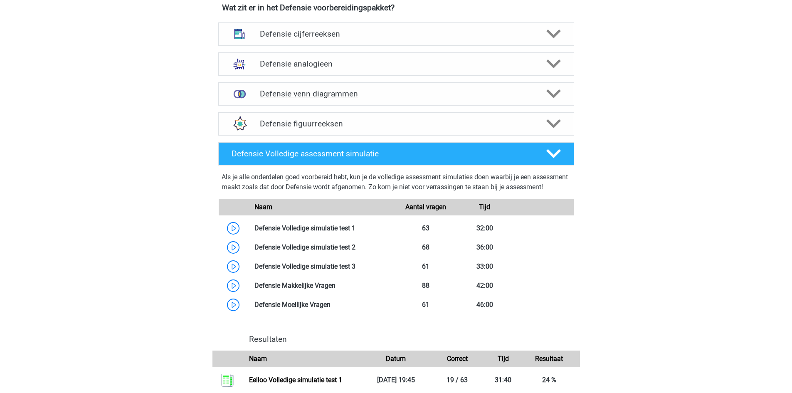
click at [562, 89] on div at bounding box center [553, 94] width 28 height 15
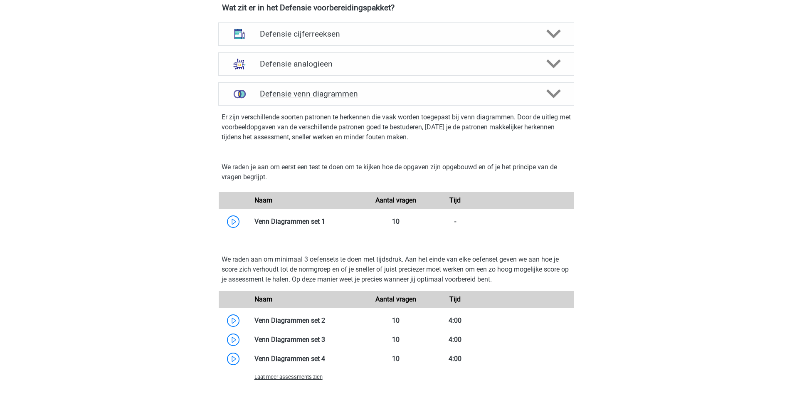
click at [562, 89] on div at bounding box center [553, 94] width 28 height 15
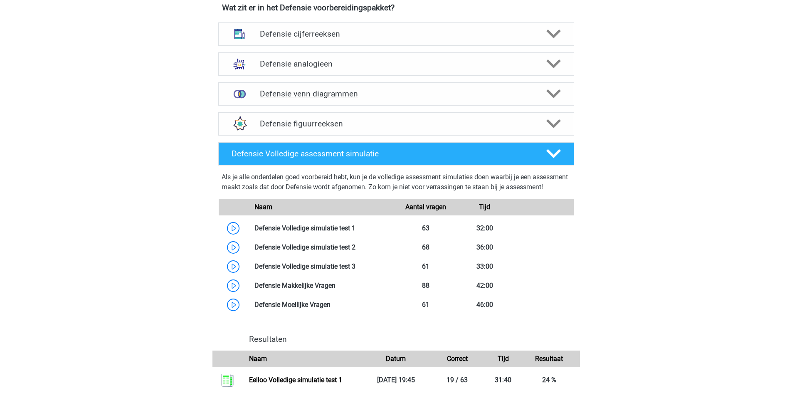
click at [562, 89] on div at bounding box center [553, 94] width 28 height 15
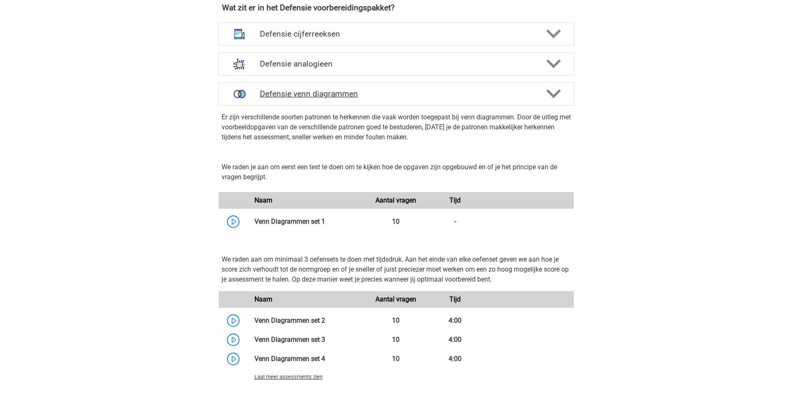
click at [562, 89] on div at bounding box center [553, 94] width 28 height 15
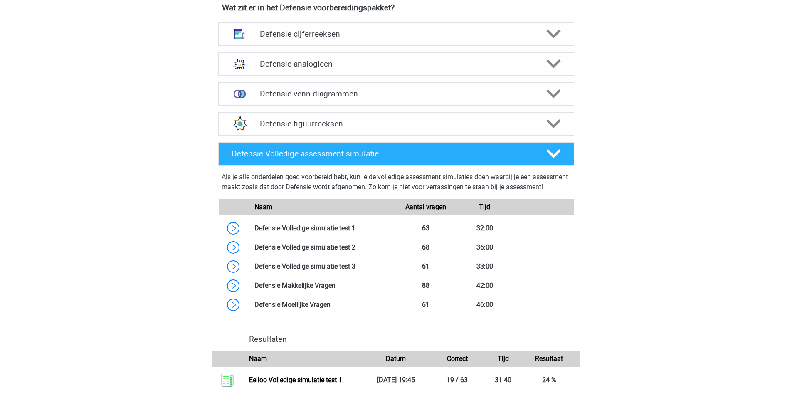
click at [562, 89] on div at bounding box center [553, 94] width 28 height 15
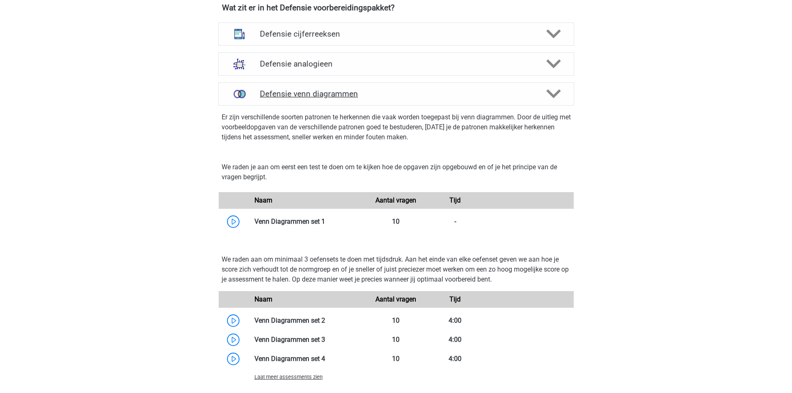
click at [561, 89] on div at bounding box center [553, 94] width 28 height 15
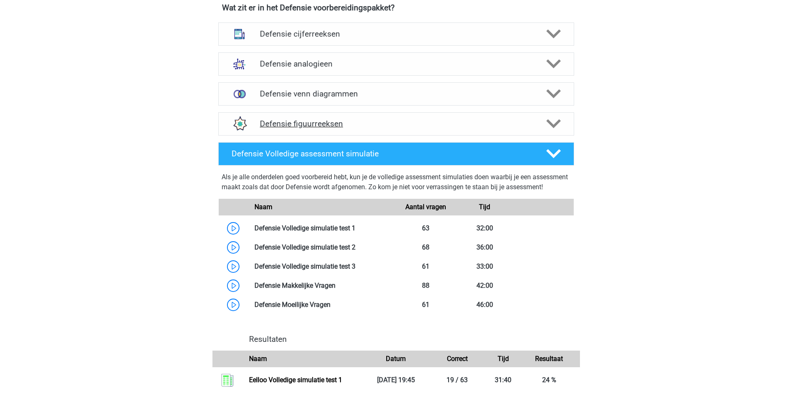
click at [554, 124] on icon at bounding box center [554, 123] width 15 height 15
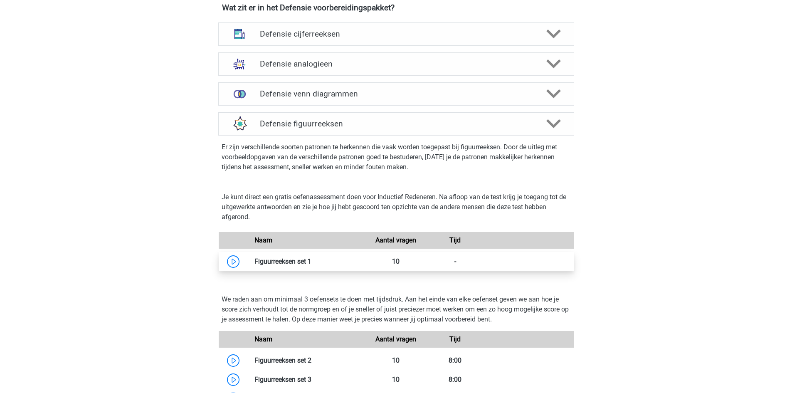
click at [312, 264] on link at bounding box center [312, 261] width 0 height 8
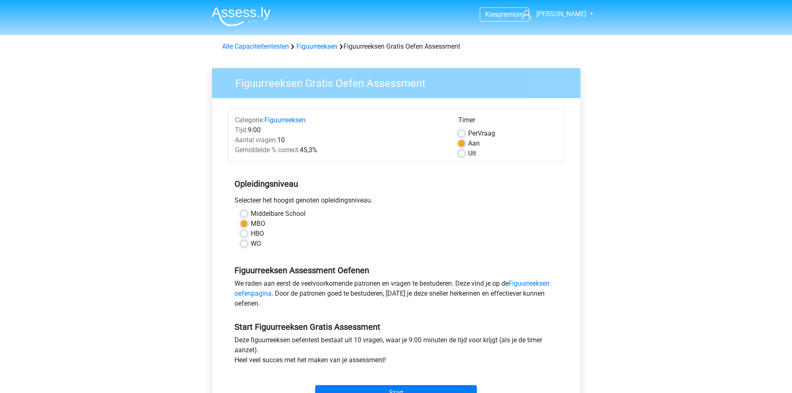
scroll to position [208, 0]
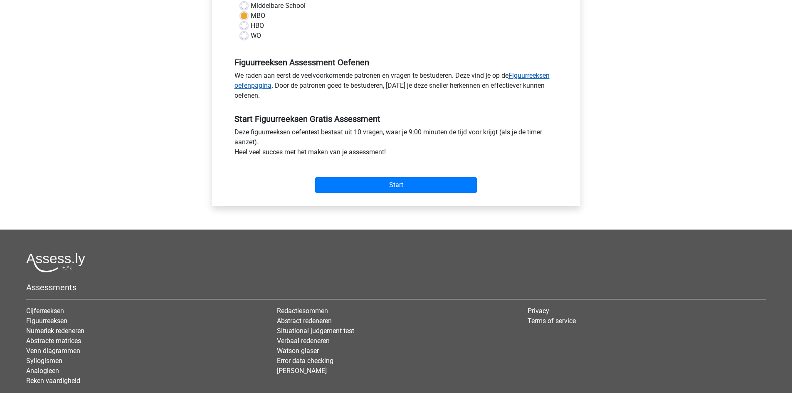
click at [531, 75] on link "Figuurreeksen oefenpagina" at bounding box center [392, 81] width 315 height 18
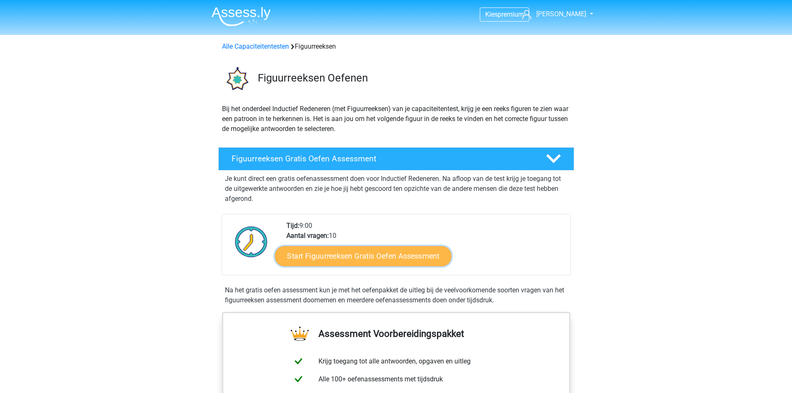
click at [404, 259] on link "Start Figuurreeksen Gratis Oefen Assessment" at bounding box center [363, 256] width 176 height 20
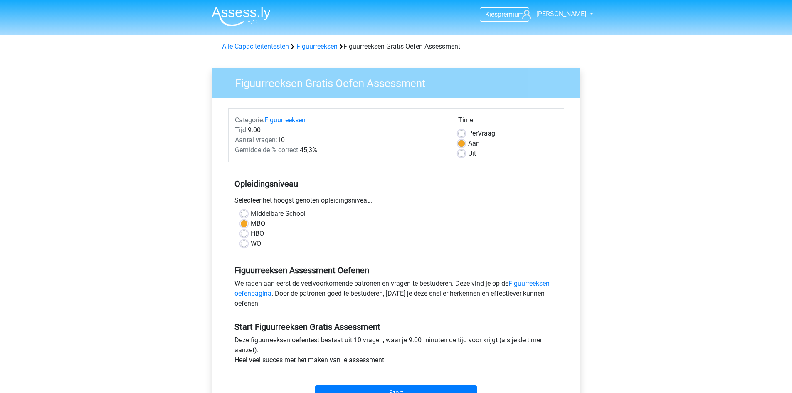
scroll to position [208, 0]
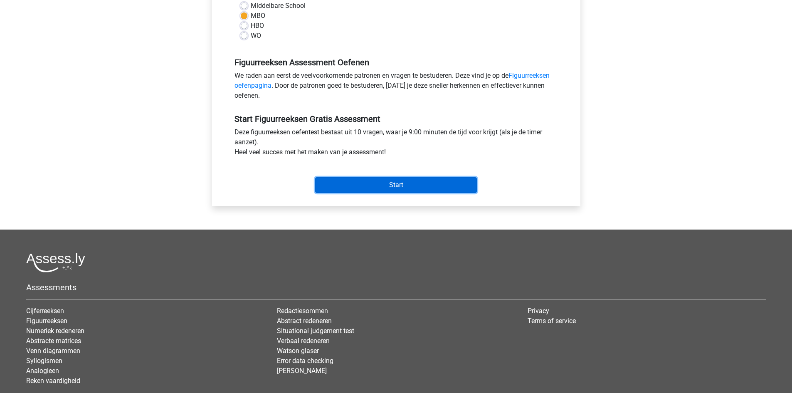
click at [402, 181] on input "Start" at bounding box center [396, 185] width 162 height 16
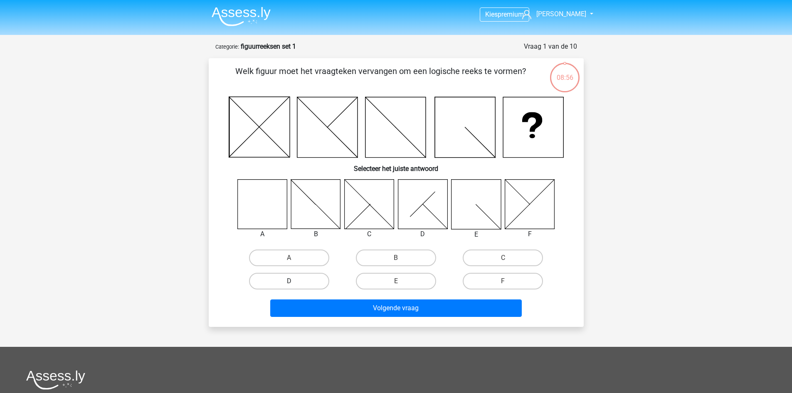
drag, startPoint x: 274, startPoint y: 257, endPoint x: 309, endPoint y: 286, distance: 45.2
click at [273, 257] on label "A" at bounding box center [289, 258] width 80 height 17
click at [289, 258] on input "A" at bounding box center [291, 260] width 5 height 5
radio input "true"
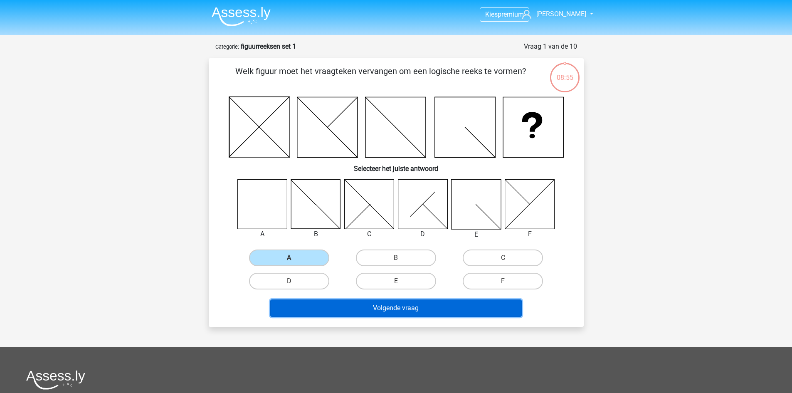
click at [325, 303] on button "Volgende vraag" at bounding box center [396, 307] width 252 height 17
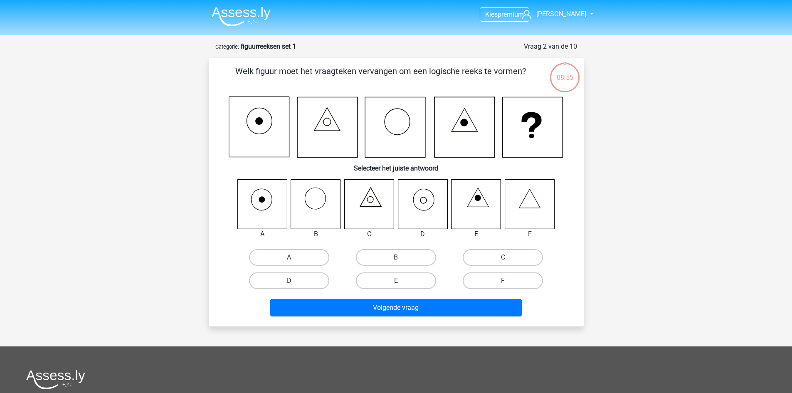
scroll to position [42, 0]
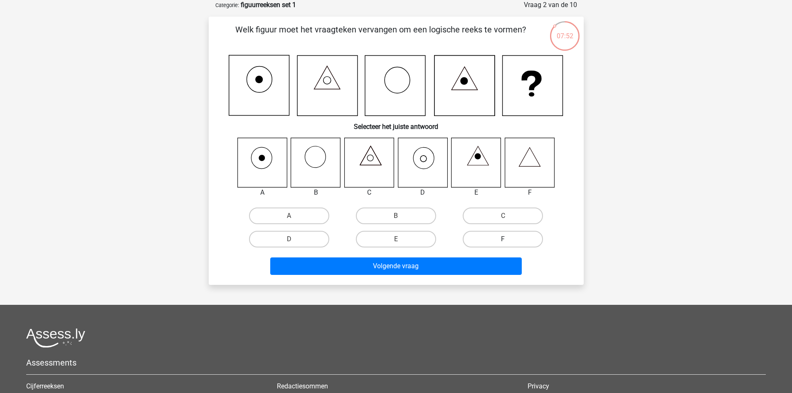
click at [502, 243] on label "F" at bounding box center [503, 239] width 80 height 17
click at [503, 243] on input "F" at bounding box center [505, 241] width 5 height 5
radio input "true"
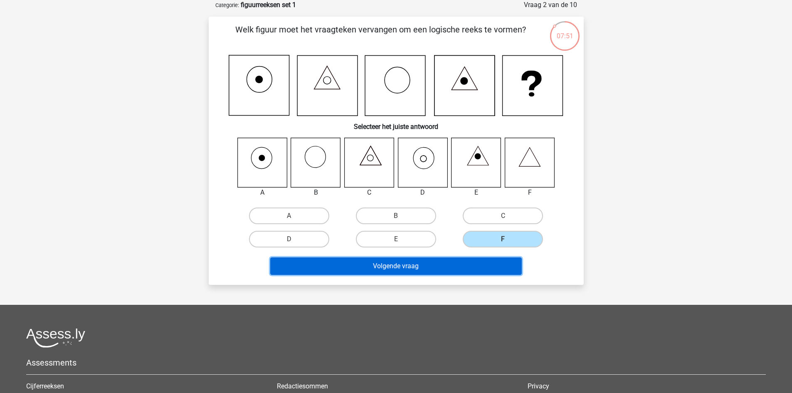
click at [436, 272] on button "Volgende vraag" at bounding box center [396, 265] width 252 height 17
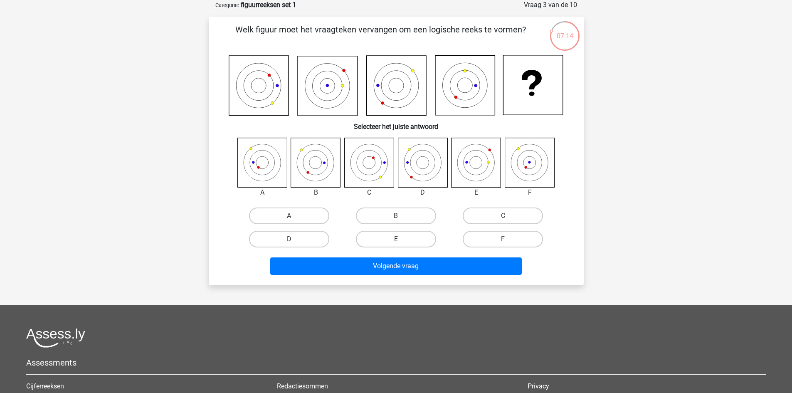
drag, startPoint x: 507, startPoint y: 248, endPoint x: 501, endPoint y: 257, distance: 10.5
click at [507, 249] on div "F" at bounding box center [503, 239] width 107 height 23
click at [502, 237] on label "F" at bounding box center [503, 239] width 80 height 17
click at [503, 239] on input "F" at bounding box center [505, 241] width 5 height 5
radio input "true"
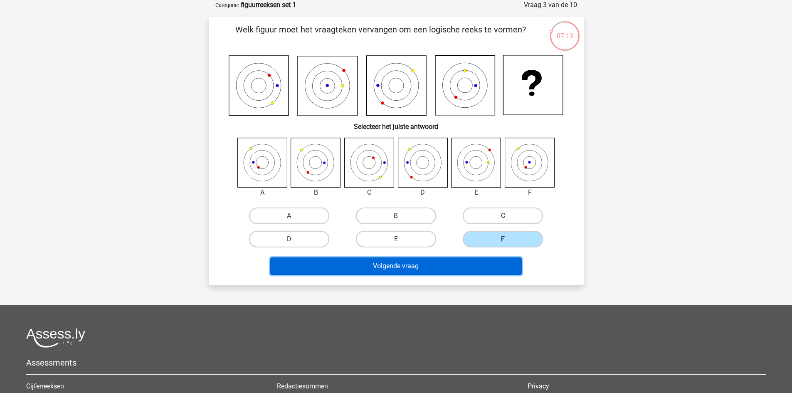
click at [472, 265] on button "Volgende vraag" at bounding box center [396, 265] width 252 height 17
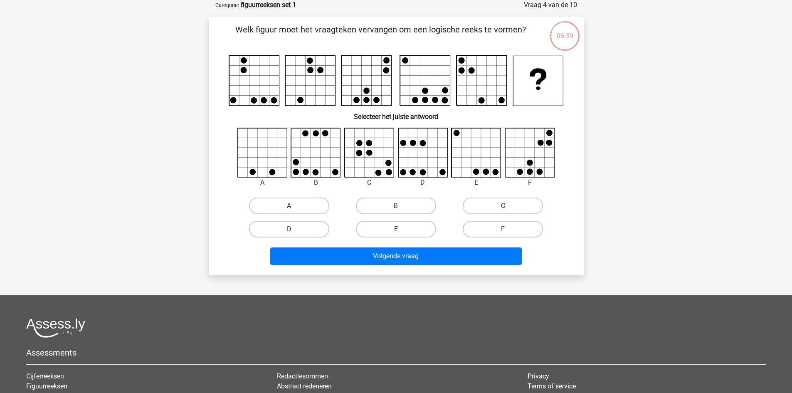
click at [305, 99] on rect at bounding box center [310, 81] width 50 height 50
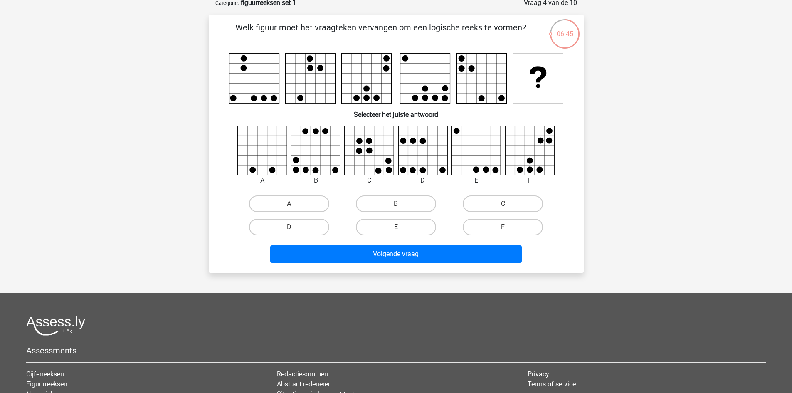
scroll to position [0, 0]
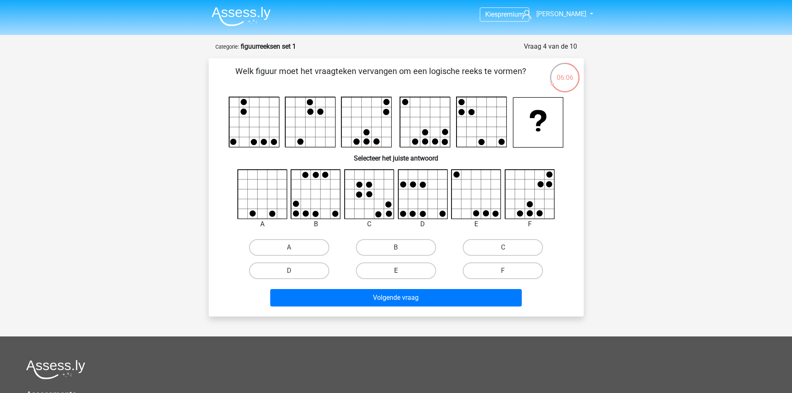
drag, startPoint x: 413, startPoint y: 275, endPoint x: 415, endPoint y: 279, distance: 4.5
click at [413, 275] on label "E" at bounding box center [396, 270] width 80 height 17
click at [401, 275] on input "E" at bounding box center [398, 273] width 5 height 5
radio input "true"
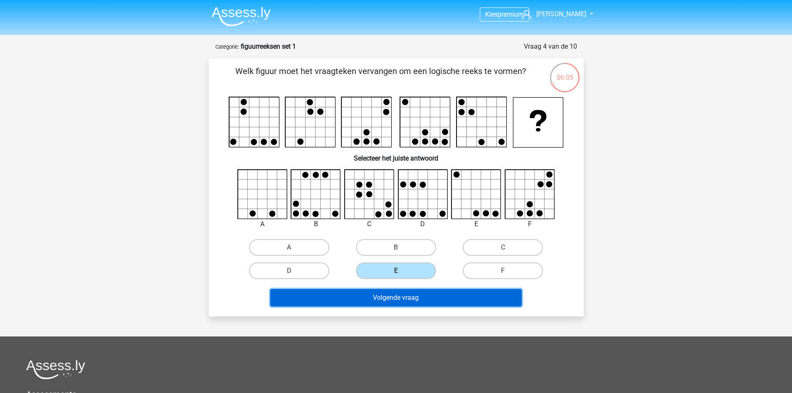
click at [420, 298] on button "Volgende vraag" at bounding box center [396, 297] width 252 height 17
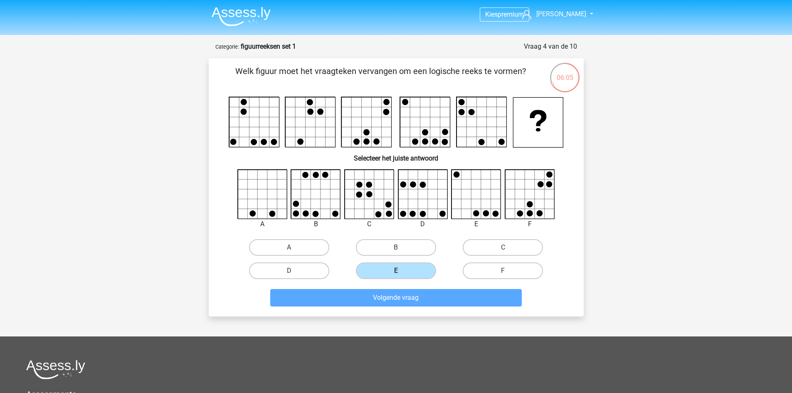
scroll to position [42, 0]
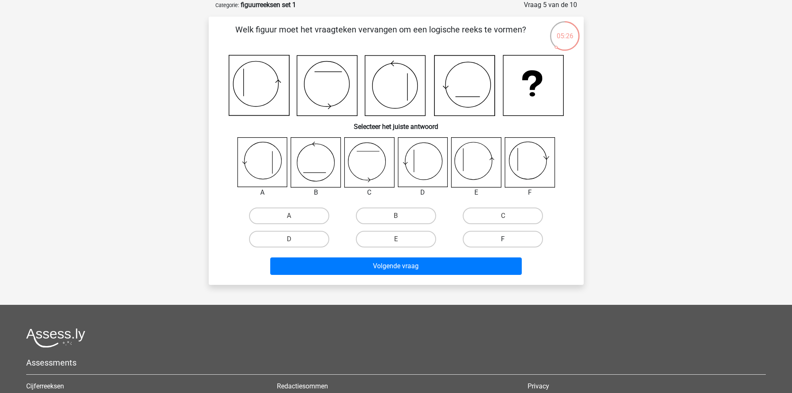
click at [502, 241] on label "F" at bounding box center [503, 239] width 80 height 17
click at [503, 241] on input "F" at bounding box center [505, 241] width 5 height 5
radio input "true"
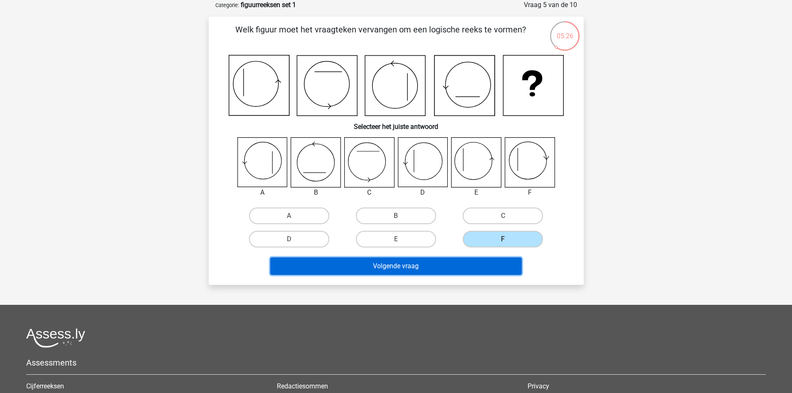
click at [463, 265] on button "Volgende vraag" at bounding box center [396, 265] width 252 height 17
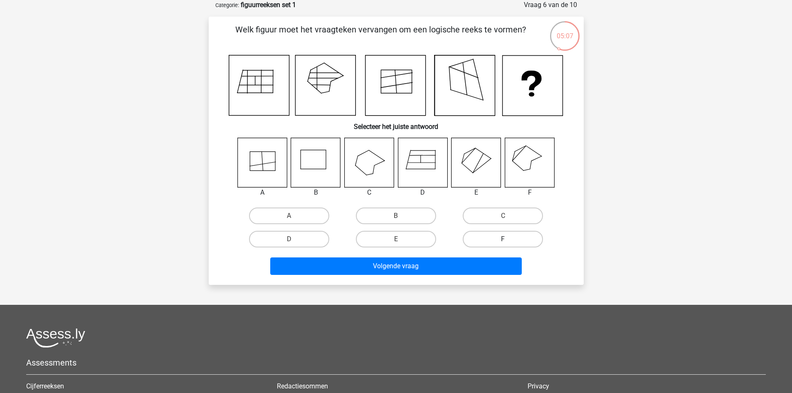
click at [510, 233] on label "F" at bounding box center [503, 239] width 80 height 17
click at [509, 239] on input "F" at bounding box center [505, 241] width 5 height 5
radio input "true"
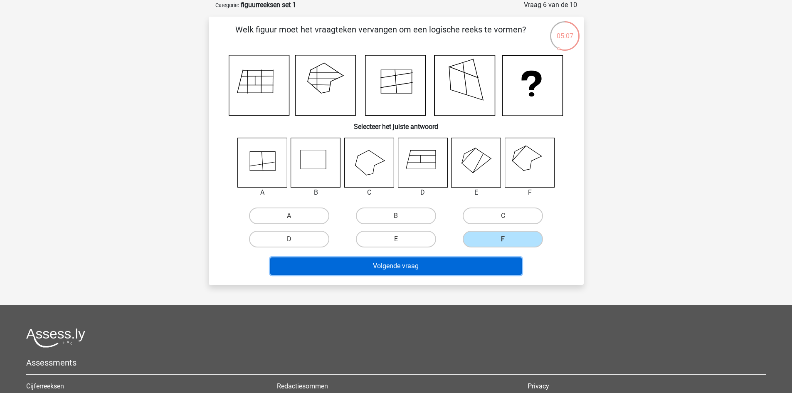
click at [455, 267] on button "Volgende vraag" at bounding box center [396, 265] width 252 height 17
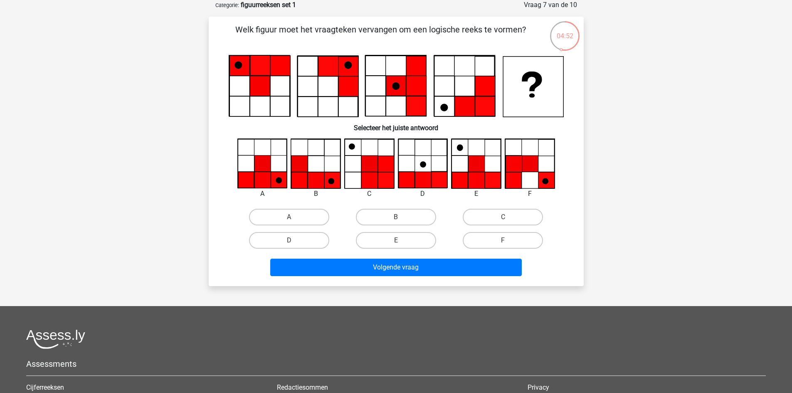
drag, startPoint x: 289, startPoint y: 213, endPoint x: 332, endPoint y: 246, distance: 54.6
click at [289, 213] on label "A" at bounding box center [289, 217] width 80 height 17
click at [289, 217] on input "A" at bounding box center [291, 219] width 5 height 5
radio input "true"
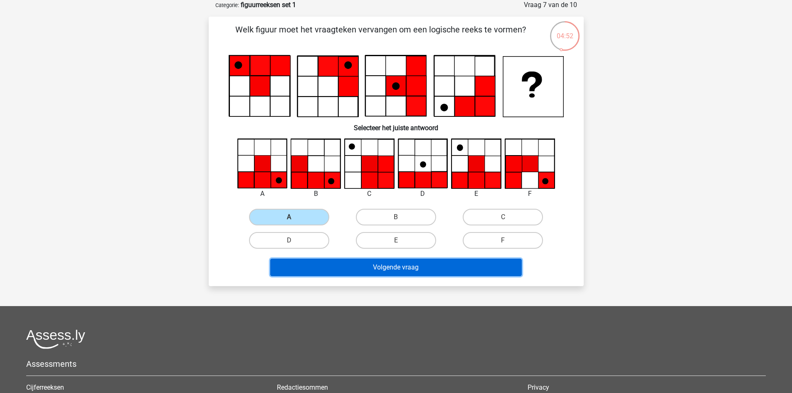
click at [353, 273] on button "Volgende vraag" at bounding box center [396, 267] width 252 height 17
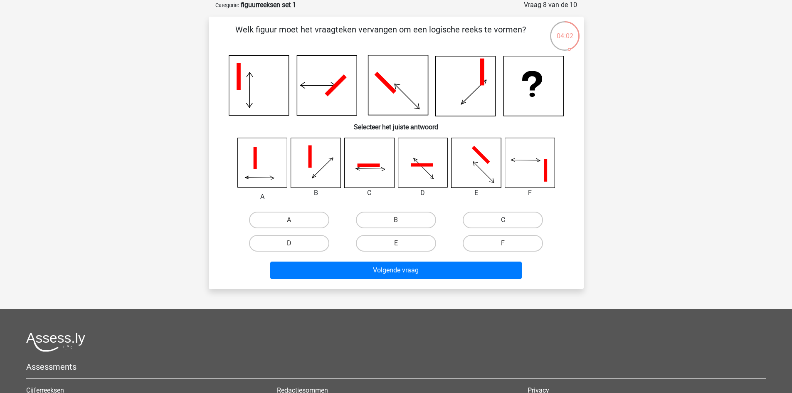
click at [495, 221] on label "C" at bounding box center [503, 220] width 80 height 17
click at [503, 221] on input "C" at bounding box center [505, 222] width 5 height 5
radio input "true"
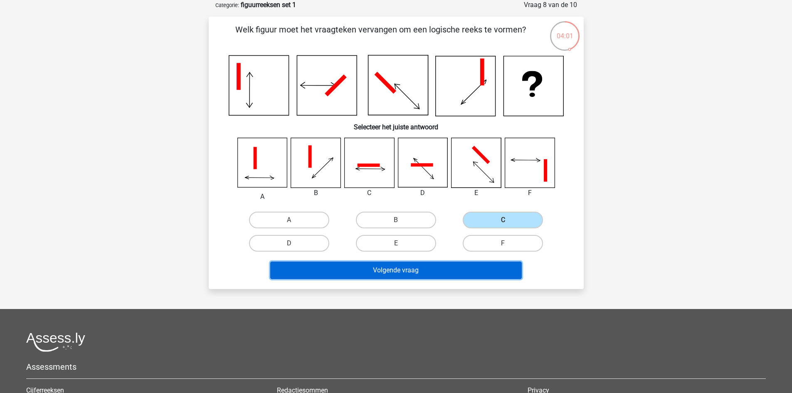
click at [455, 269] on button "Volgende vraag" at bounding box center [396, 270] width 252 height 17
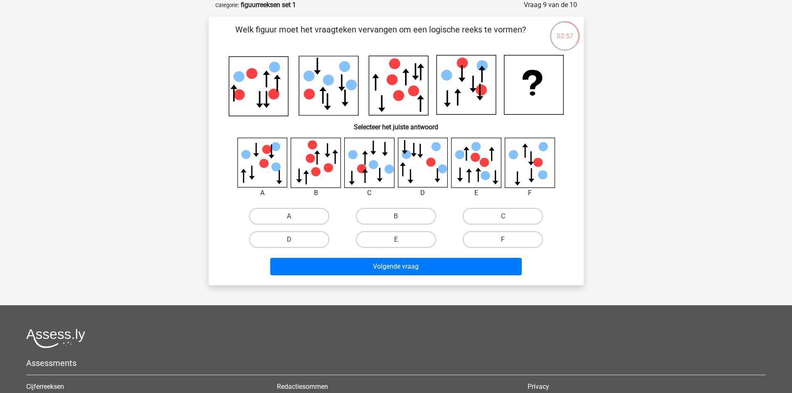
click at [487, 214] on label "C" at bounding box center [503, 216] width 80 height 17
click at [503, 216] on input "C" at bounding box center [505, 218] width 5 height 5
radio input "true"
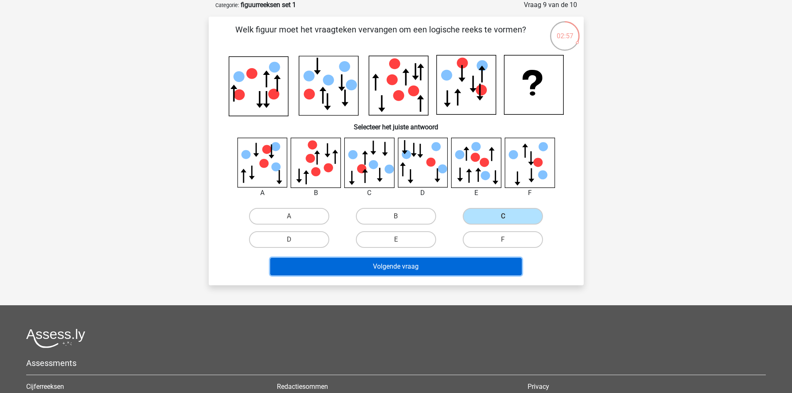
click at [427, 271] on button "Volgende vraag" at bounding box center [396, 266] width 252 height 17
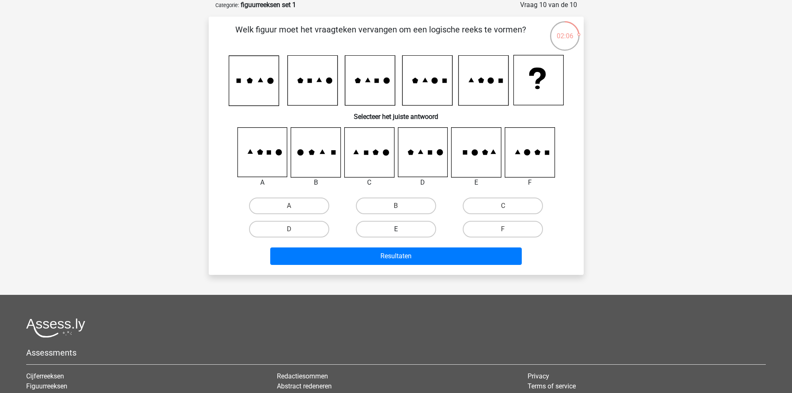
drag, startPoint x: 387, startPoint y: 209, endPoint x: 391, endPoint y: 226, distance: 17.9
click at [387, 210] on label "B" at bounding box center [396, 206] width 80 height 17
click at [396, 210] on input "B" at bounding box center [398, 208] width 5 height 5
radio input "true"
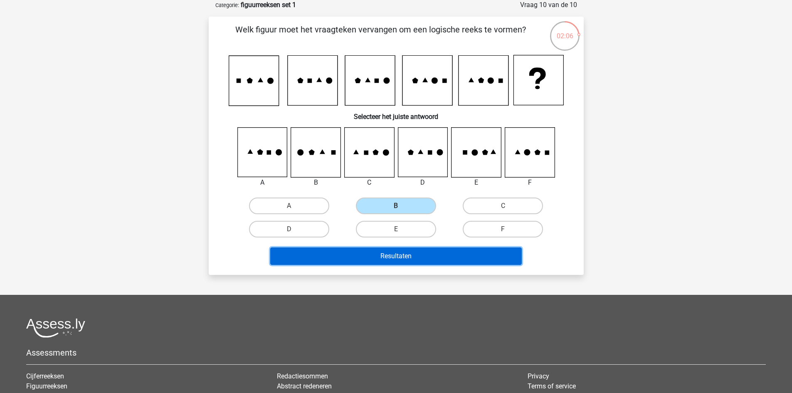
click at [397, 260] on button "Resultaten" at bounding box center [396, 255] width 252 height 17
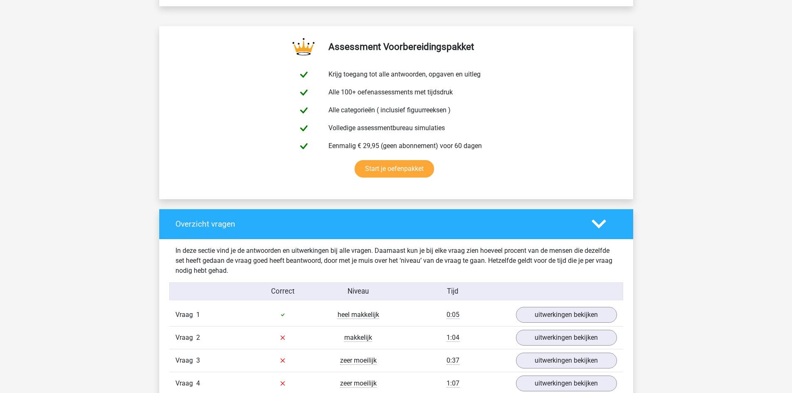
scroll to position [624, 0]
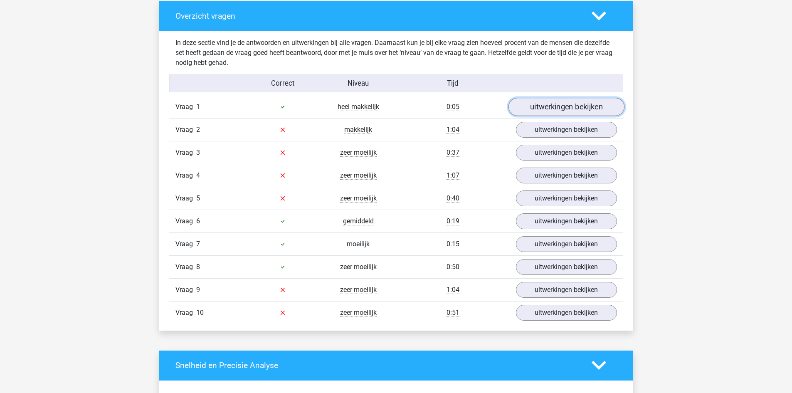
click at [600, 107] on link "uitwerkingen bekijken" at bounding box center [566, 107] width 116 height 18
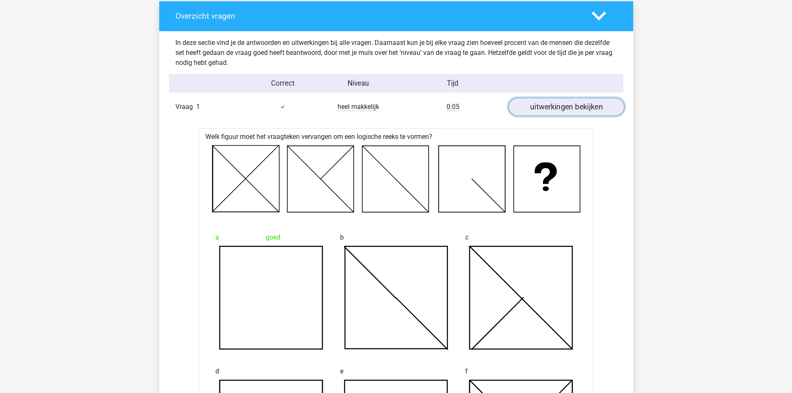
click at [589, 106] on link "uitwerkingen bekijken" at bounding box center [566, 107] width 116 height 18
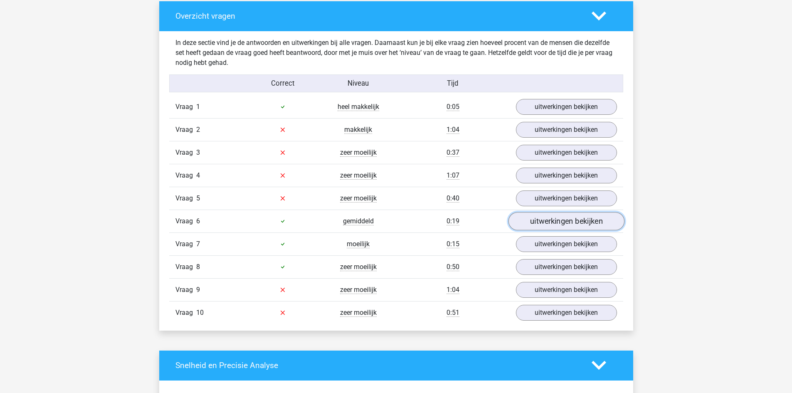
click at [564, 218] on link "uitwerkingen bekijken" at bounding box center [566, 221] width 116 height 18
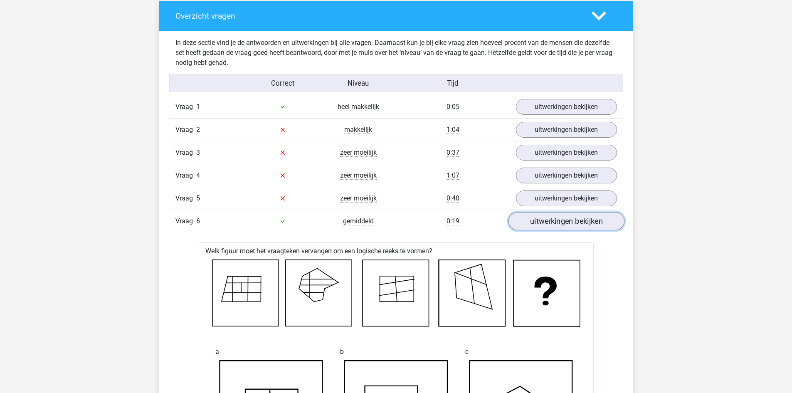
click at [564, 218] on link "uitwerkingen bekijken" at bounding box center [566, 221] width 116 height 18
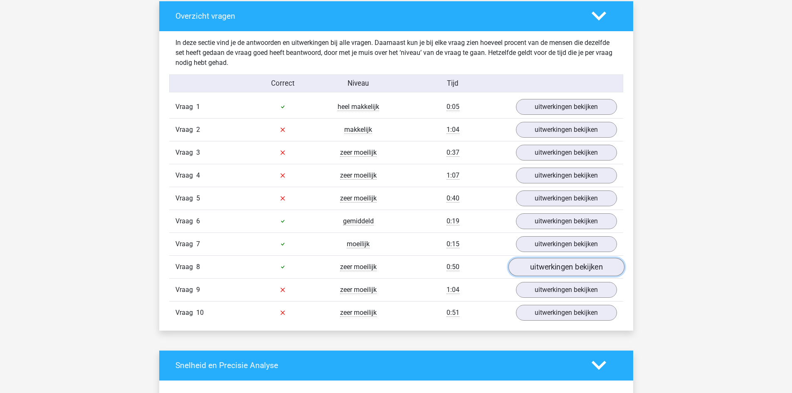
click at [566, 265] on link "uitwerkingen bekijken" at bounding box center [566, 267] width 116 height 18
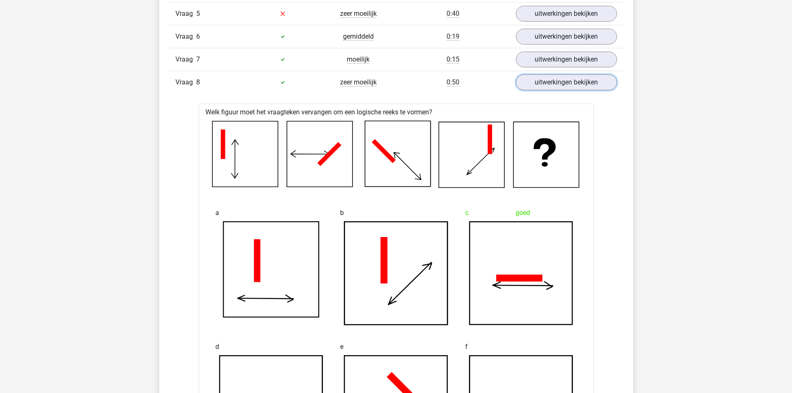
scroll to position [832, 0]
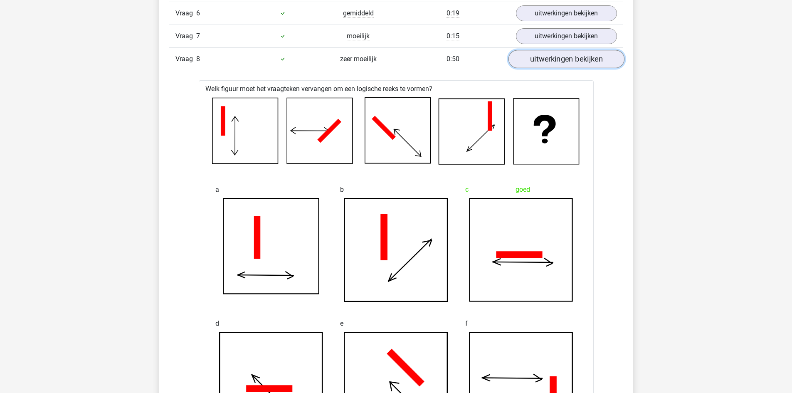
click at [567, 57] on link "uitwerkingen bekijken" at bounding box center [566, 59] width 116 height 18
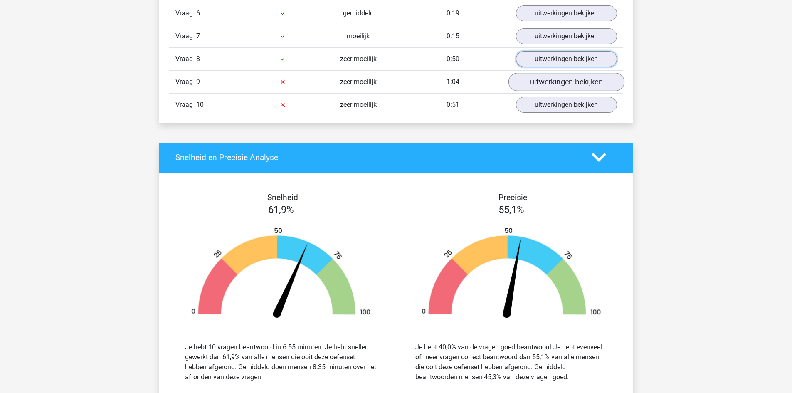
scroll to position [624, 0]
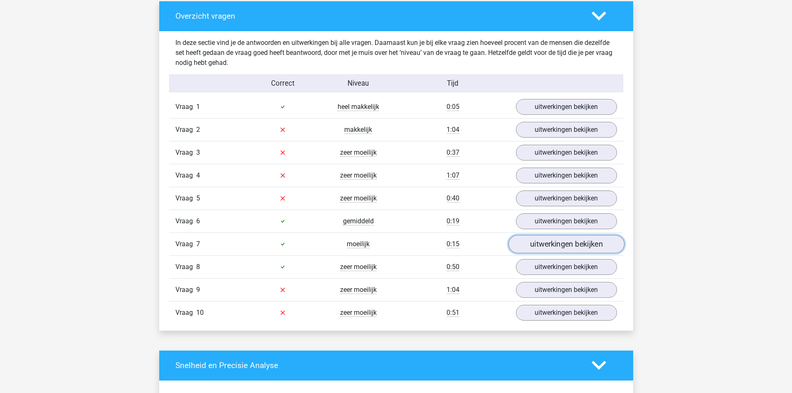
click at [567, 242] on link "uitwerkingen bekijken" at bounding box center [566, 244] width 116 height 18
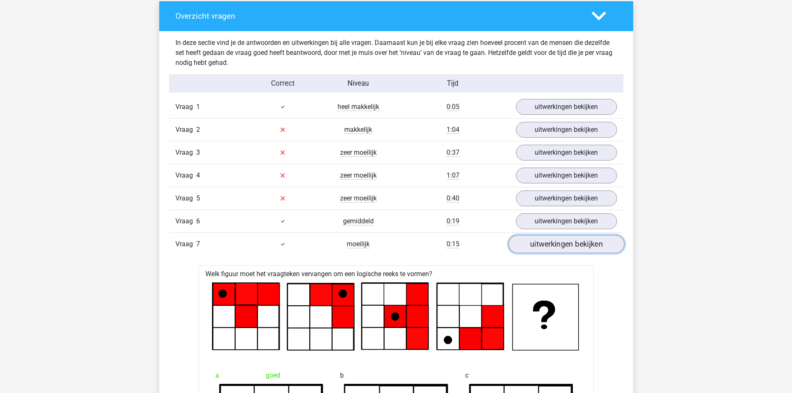
click at [554, 247] on link "uitwerkingen bekijken" at bounding box center [566, 244] width 116 height 18
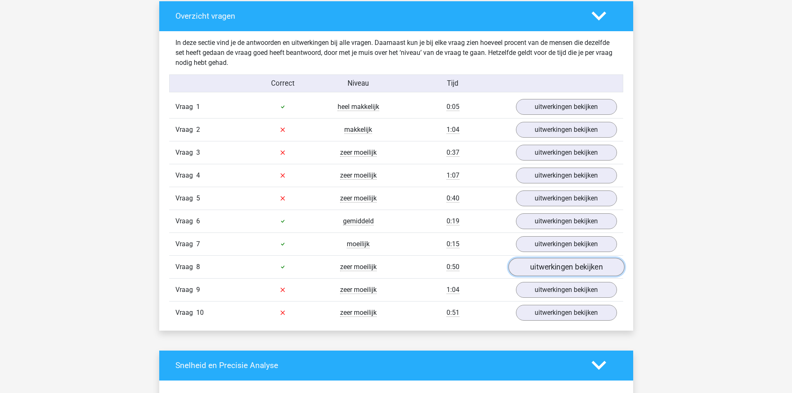
click at [557, 264] on link "uitwerkingen bekijken" at bounding box center [566, 267] width 116 height 18
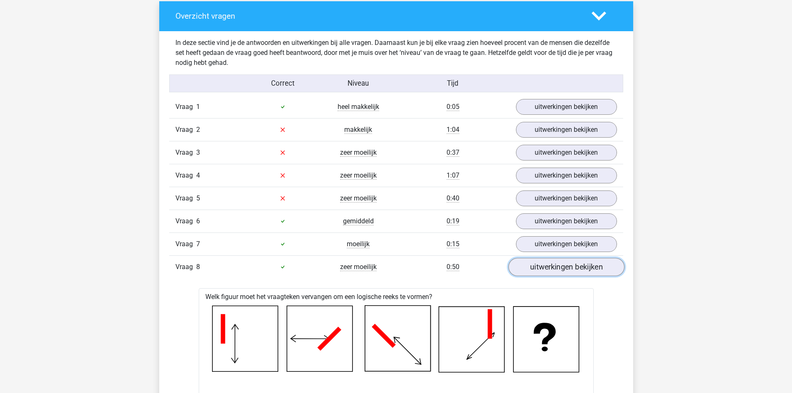
click at [557, 264] on link "uitwerkingen bekijken" at bounding box center [566, 267] width 116 height 18
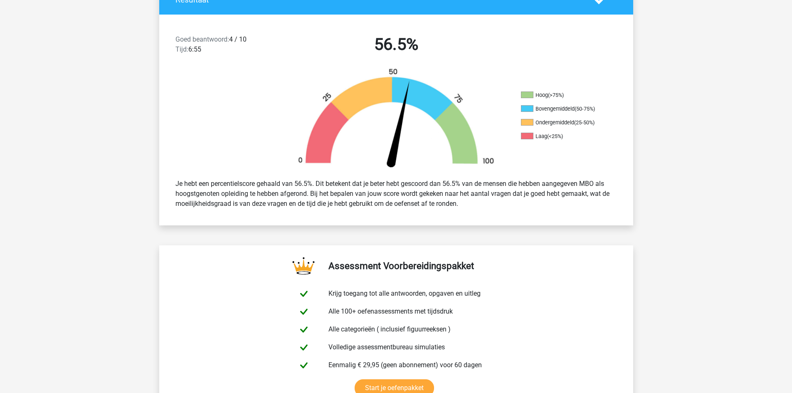
scroll to position [208, 0]
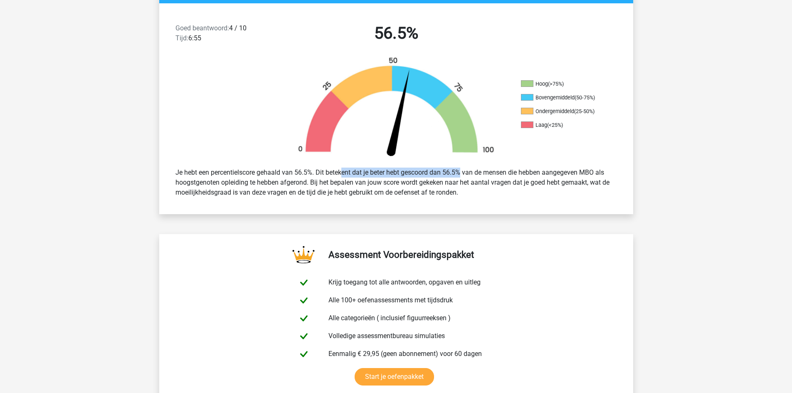
drag, startPoint x: 318, startPoint y: 171, endPoint x: 434, endPoint y: 171, distance: 116.0
click at [433, 171] on div "Je hebt een percentielscore gehaald van 56.5%. Dit betekent dat je beter hebt g…" at bounding box center [396, 182] width 454 height 37
click at [493, 194] on div "Je hebt een percentielscore gehaald van 56.5%. Dit betekent dat je beter hebt g…" at bounding box center [396, 182] width 454 height 37
drag, startPoint x: 180, startPoint y: 182, endPoint x: 284, endPoint y: 182, distance: 103.6
click at [282, 182] on div "Je hebt een percentielscore gehaald van 56.5%. Dit betekent dat je beter hebt g…" at bounding box center [396, 182] width 454 height 37
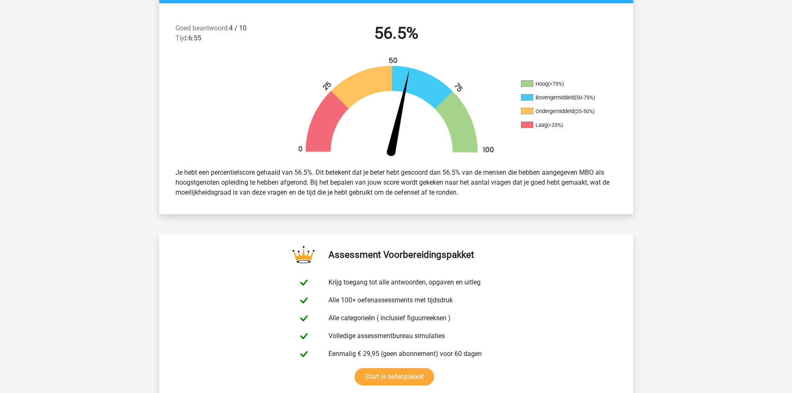
drag, startPoint x: 509, startPoint y: 204, endPoint x: 500, endPoint y: 211, distance: 11.2
click at [505, 208] on div "Goed beantwoord: 4 / 10 Tijd: 6:55 56.5% Hoog (>75%) Bovengemiddeld (50-75%) On…" at bounding box center [397, 108] width 462 height 211
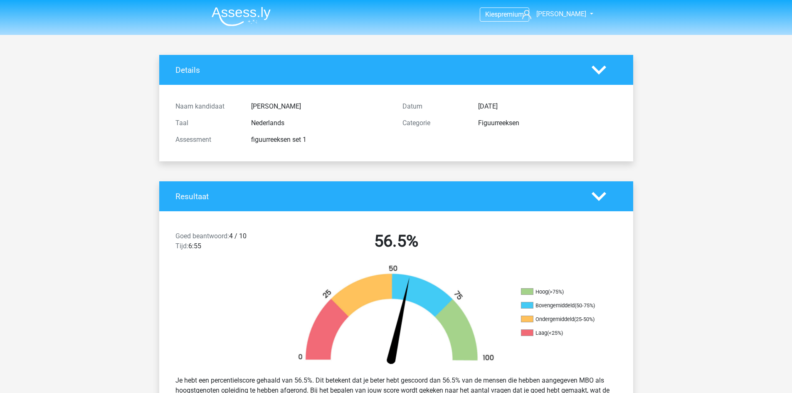
click at [599, 64] on icon at bounding box center [599, 70] width 15 height 15
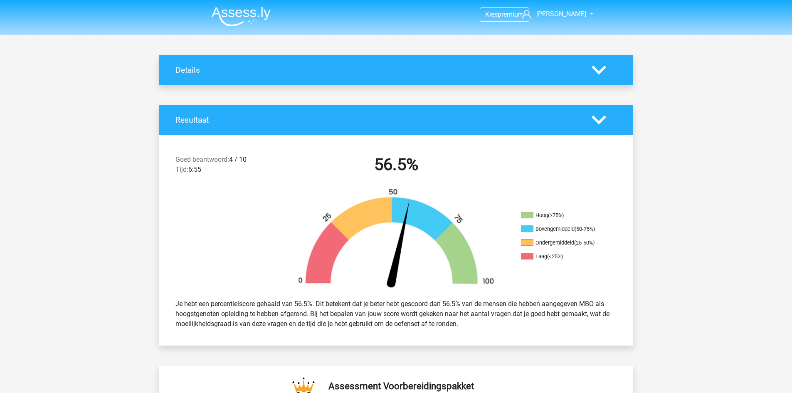
click at [599, 64] on icon at bounding box center [599, 70] width 15 height 15
